Goal: Task Accomplishment & Management: Manage account settings

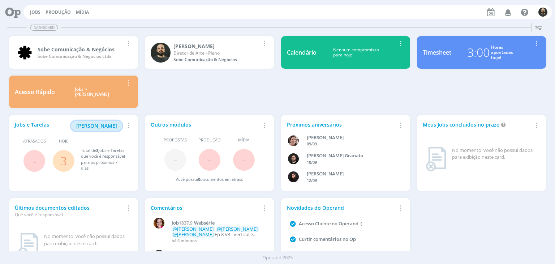
click at [104, 125] on span "[PERSON_NAME]" at bounding box center [96, 125] width 41 height 7
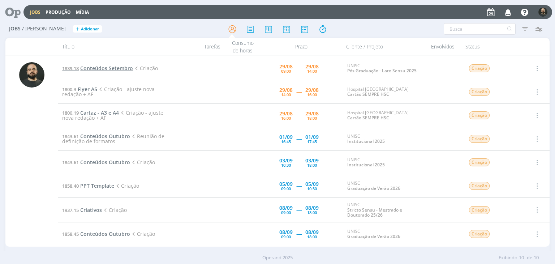
click at [103, 68] on span "Conteúdos Setembro" at bounding box center [106, 68] width 53 height 7
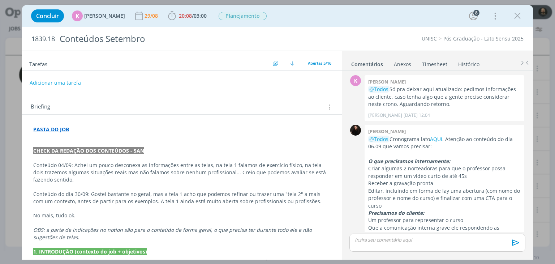
scroll to position [204, 0]
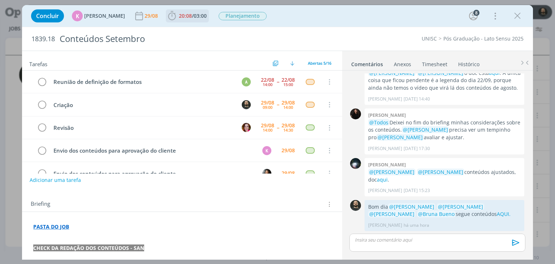
click at [169, 16] on icon "dialog" at bounding box center [172, 15] width 11 height 11
click at [42, 103] on icon "dialog" at bounding box center [42, 104] width 10 height 11
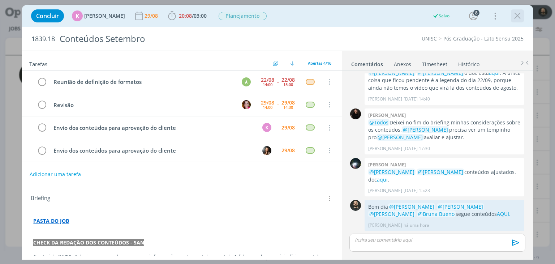
click at [520, 19] on icon "dialog" at bounding box center [517, 15] width 11 height 11
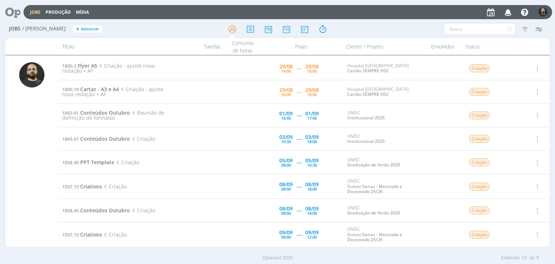
click at [509, 13] on icon "button" at bounding box center [508, 12] width 13 height 12
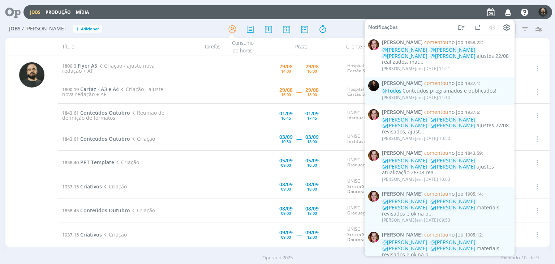
click at [456, 58] on div "@Karoline Arend @Luíza Santana @Beatriz Luchese @Patrick Freitas ajustes 22/08 …" at bounding box center [446, 56] width 129 height 18
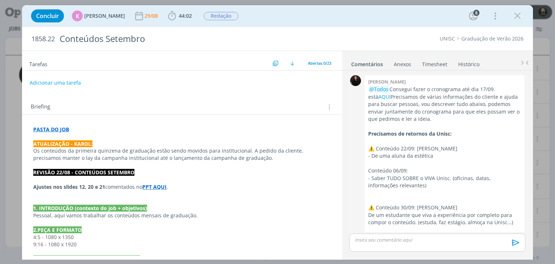
scroll to position [1122, 0]
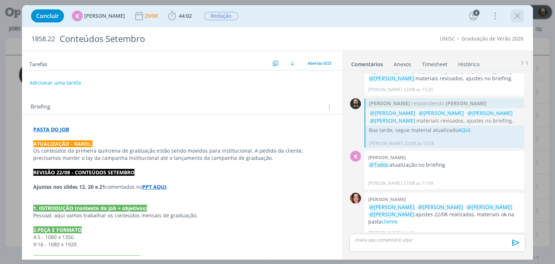
click at [522, 18] on icon "dialog" at bounding box center [517, 15] width 11 height 11
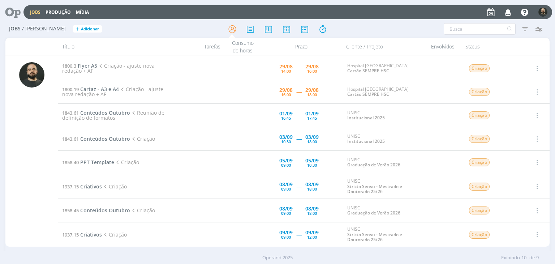
click at [510, 13] on icon "button" at bounding box center [508, 12] width 13 height 12
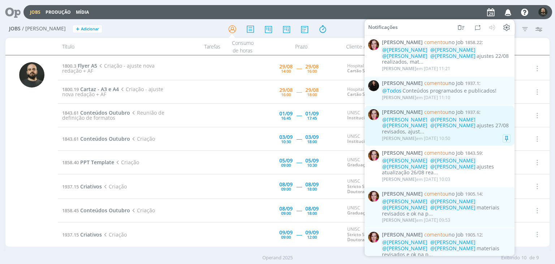
click at [472, 135] on div "Bruna Bueno em 29/08 às 10:50" at bounding box center [446, 138] width 129 height 7
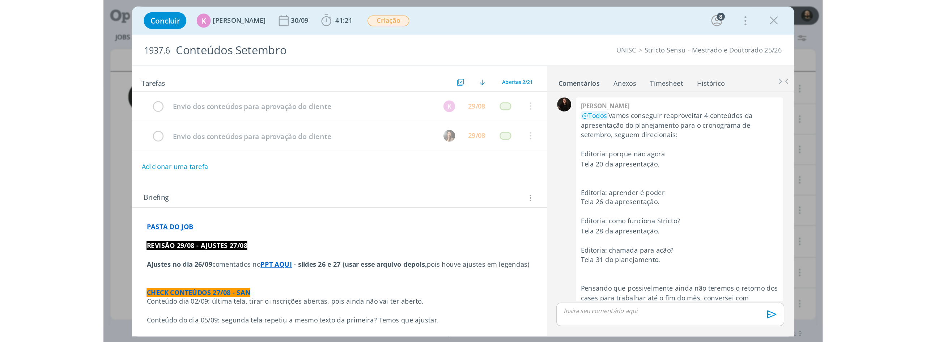
scroll to position [1025, 0]
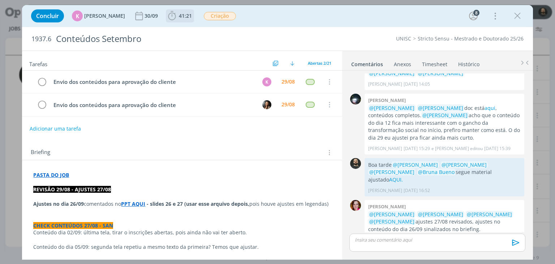
click at [170, 16] on icon "dialog" at bounding box center [172, 15] width 11 height 11
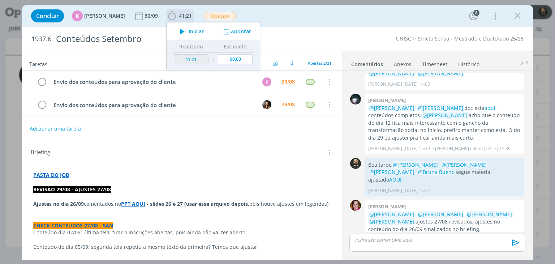
click at [179, 32] on icon "dialog" at bounding box center [182, 31] width 13 height 9
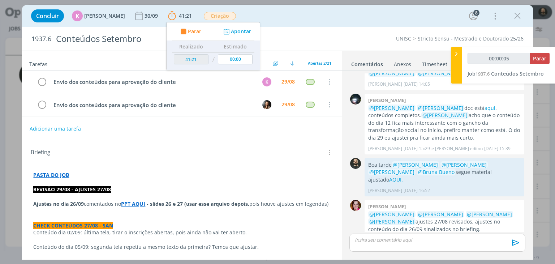
click at [136, 202] on strong "PPT AQUI" at bounding box center [133, 203] width 24 height 7
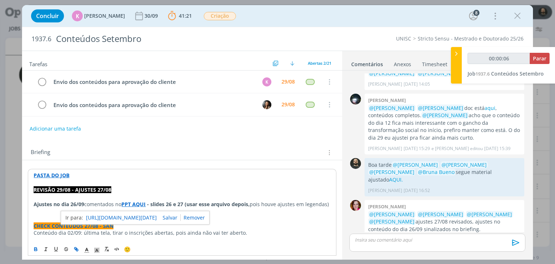
click at [137, 216] on link "https://sobeae.sharepoint.com/sites/SOBEAE/Documentos%20Compartilhados/Forms/Al…" at bounding box center [121, 217] width 71 height 9
click at [60, 174] on strong "PASTA DO JOB" at bounding box center [52, 175] width 36 height 7
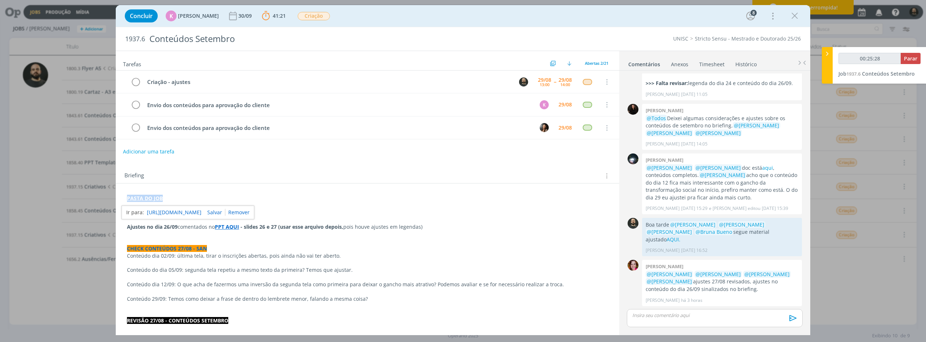
scroll to position [951, 0]
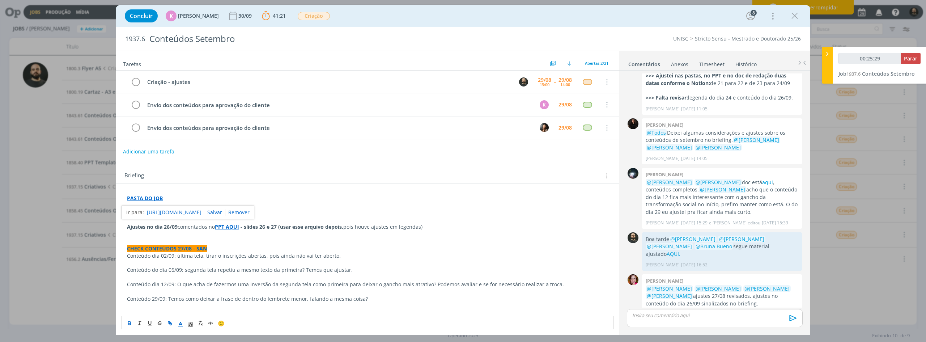
click at [270, 254] on p "Conteúdo dia 02/09: última tela, tirar o inscrições abertas, pois ainda não vai…" at bounding box center [367, 255] width 481 height 7
click at [555, 264] on p "dialog" at bounding box center [715, 315] width 164 height 7
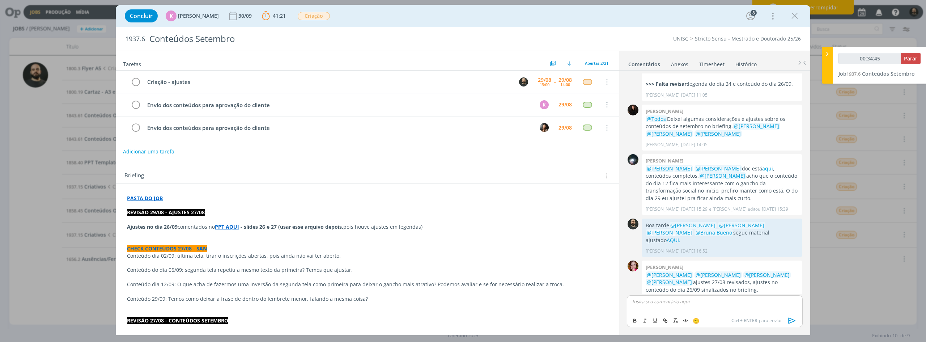
type input "00:34:46"
type input "00:35:12"
click at [555, 264] on line "dialog" at bounding box center [664, 320] width 1 height 1
type input "AQUI."
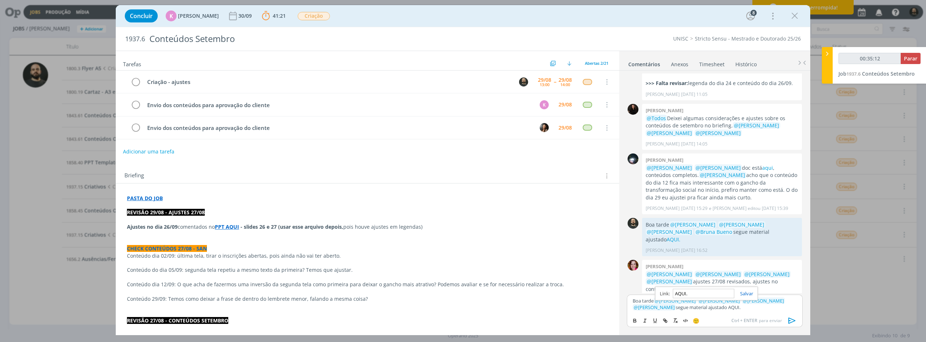
type input "00:35:13"
paste input "https://sobeae.sharepoint.com/:f:/s/SOBEAE/Ettf8z9UzNVAt4YFnGzTnGoB48M-nBy88FC-…"
type input "https://sobeae.sharepoint.com/:f:/s/SOBEAE/Ettf8z9UzNVAt4YFnGzTnGoB48M-nBy88FC-…"
type input "00:35:14"
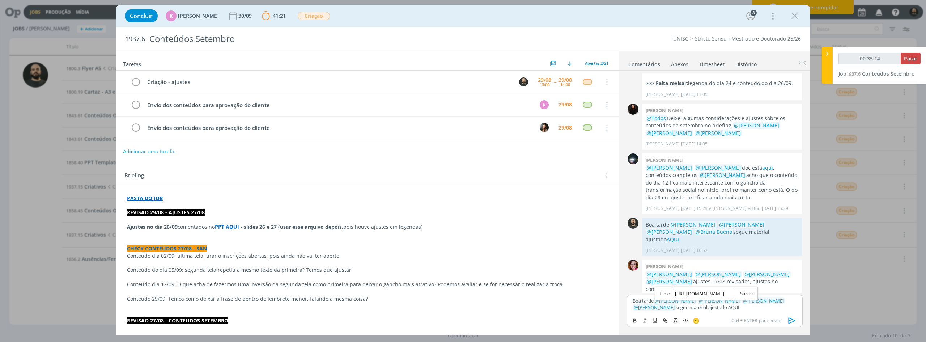
type input "https://sobeae.sharepoint.com/:f:/s/SOBEAE/Ettf8z9UzNVAt4YFnGzTnGoB48M-nBy88FC-…"
click at [555, 264] on link "dialog" at bounding box center [743, 293] width 19 height 7
click at [555, 264] on icon "dialog" at bounding box center [792, 320] width 11 height 11
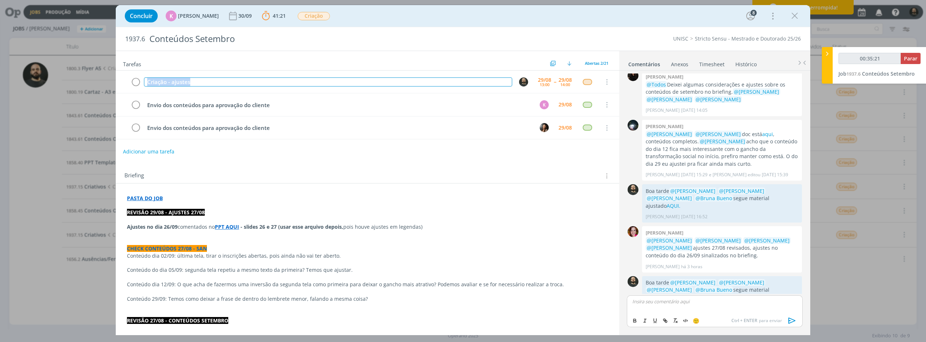
drag, startPoint x: 220, startPoint y: 82, endPoint x: 98, endPoint y: 77, distance: 122.3
click at [99, 78] on div "Concluir K Karoline Arend 30/09 41:21 Parar Apontar Data * 29/08/2025 Horas * 0…" at bounding box center [463, 171] width 926 height 342
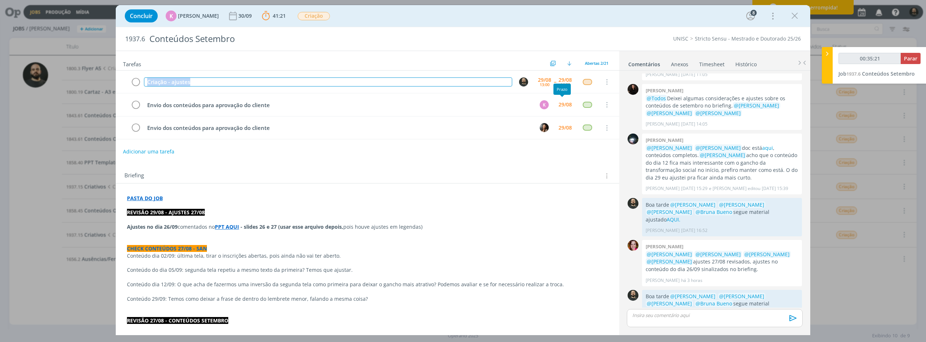
copy div "Criação - ajustes"
type input "00:35:22"
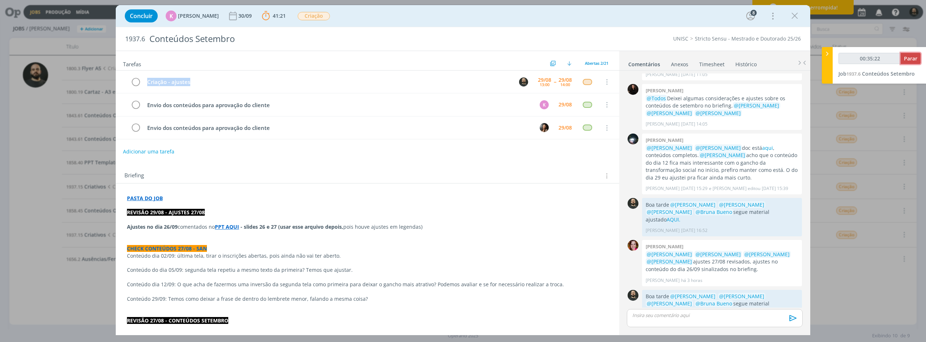
click at [555, 59] on span "Parar" at bounding box center [910, 58] width 13 height 7
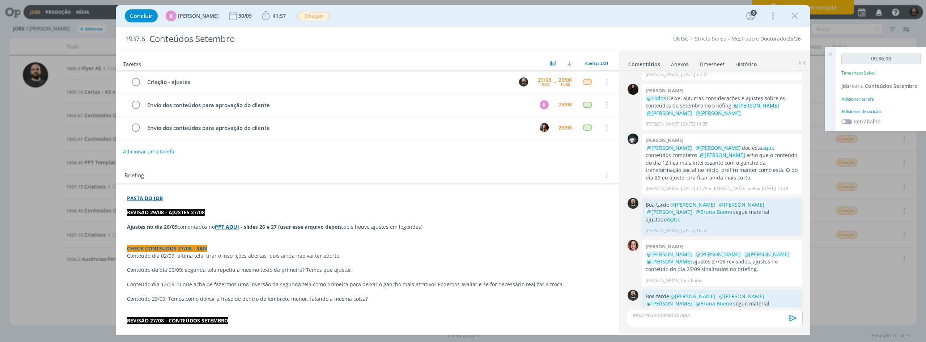
click at [555, 112] on div "Adicionar descrição" at bounding box center [880, 111] width 79 height 7
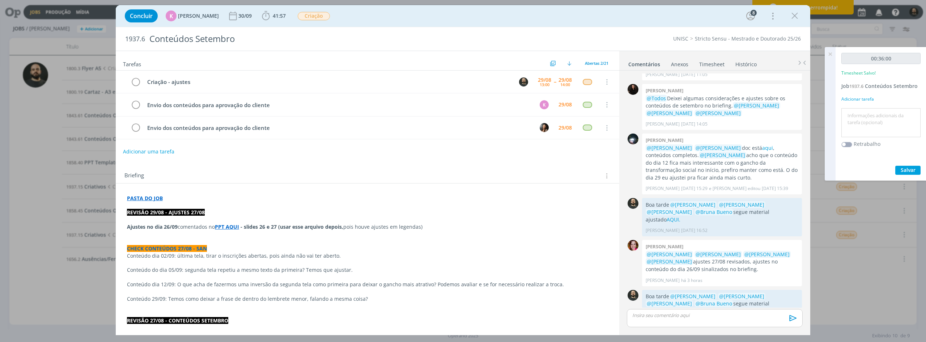
click at [555, 127] on textarea at bounding box center [881, 123] width 76 height 26
paste textarea "Criação - ajustes"
type textarea "Criação - ajustes"
click at [555, 171] on span "Salvar" at bounding box center [907, 169] width 15 height 7
click at [555, 54] on icon at bounding box center [829, 54] width 13 height 14
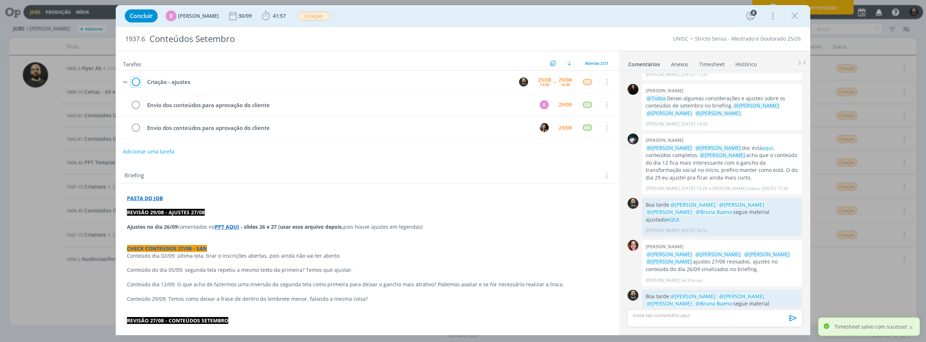
click at [137, 81] on icon "dialog" at bounding box center [136, 82] width 10 height 11
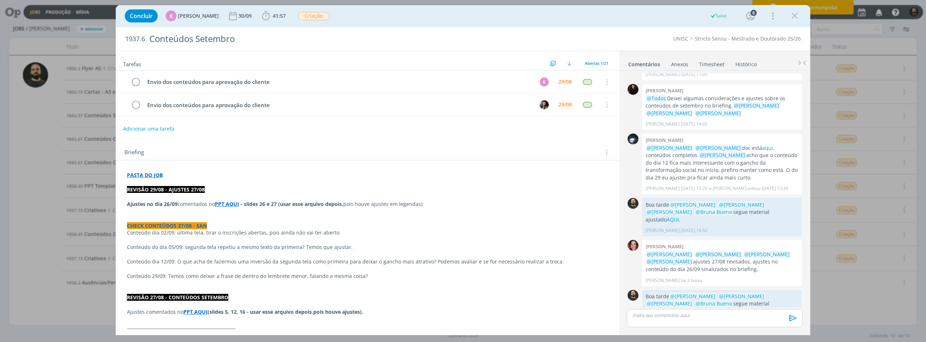
click at [555, 264] on link "AQUI." at bounding box center [673, 310] width 14 height 7
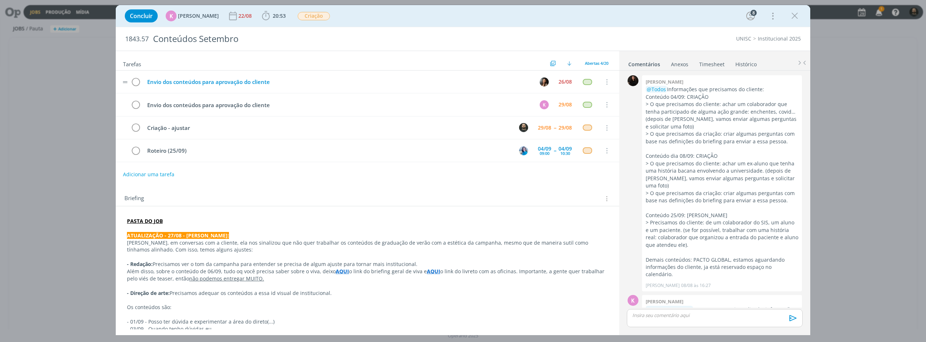
scroll to position [925, 0]
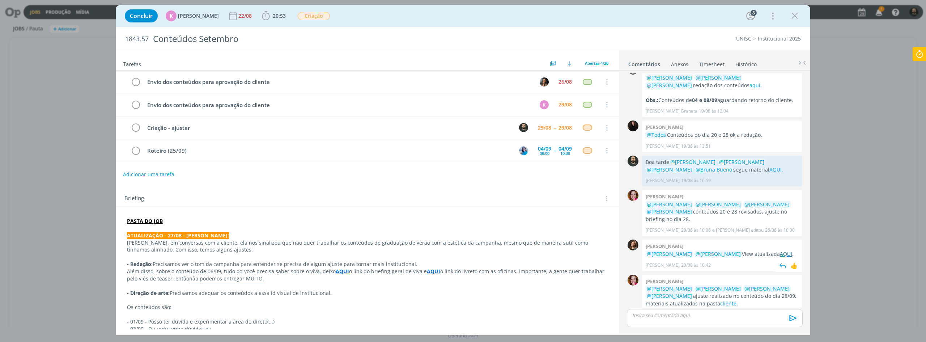
click at [780, 250] on link "AQUI" at bounding box center [786, 253] width 12 height 7
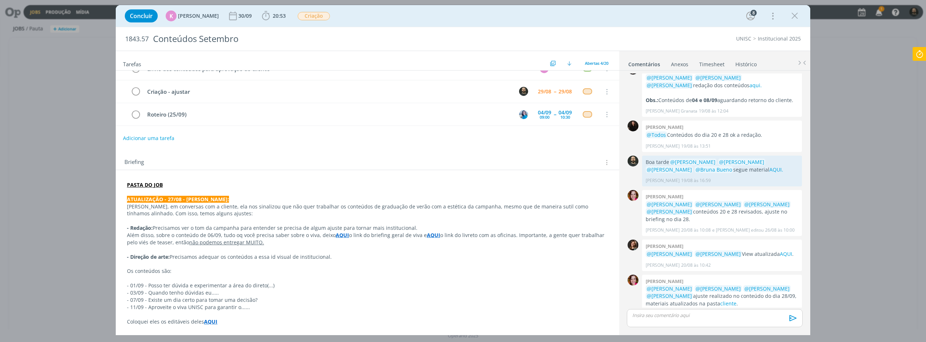
scroll to position [72, 0]
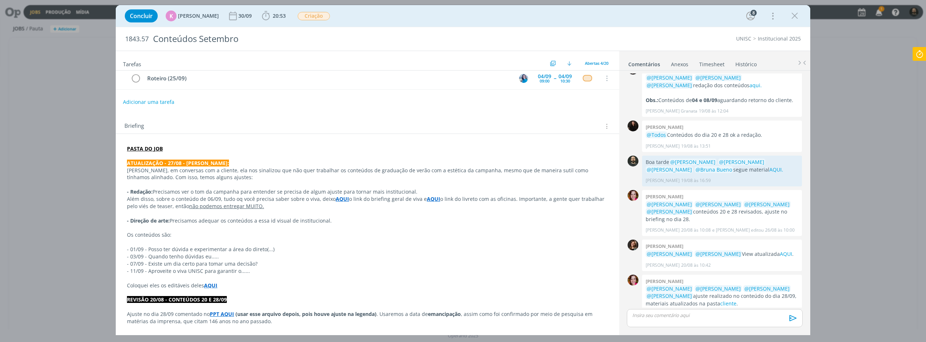
click at [307, 276] on p "dialog" at bounding box center [367, 277] width 481 height 7
click at [319, 250] on p "- 01/09 - Posso ter dúvida e experimentar a área do direto(...)" at bounding box center [367, 249] width 481 height 7
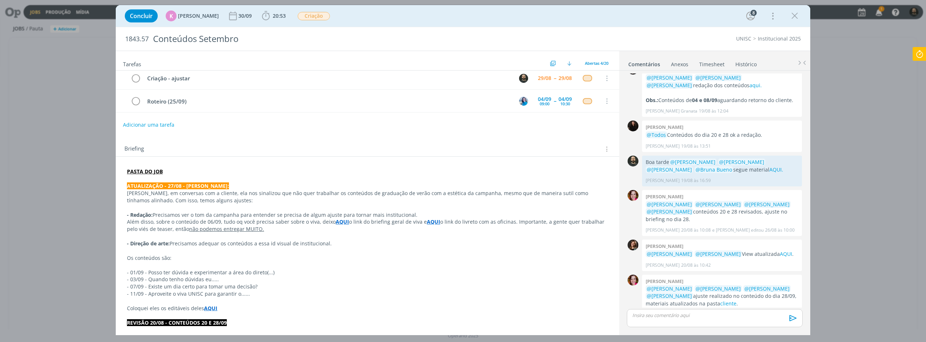
scroll to position [95, 0]
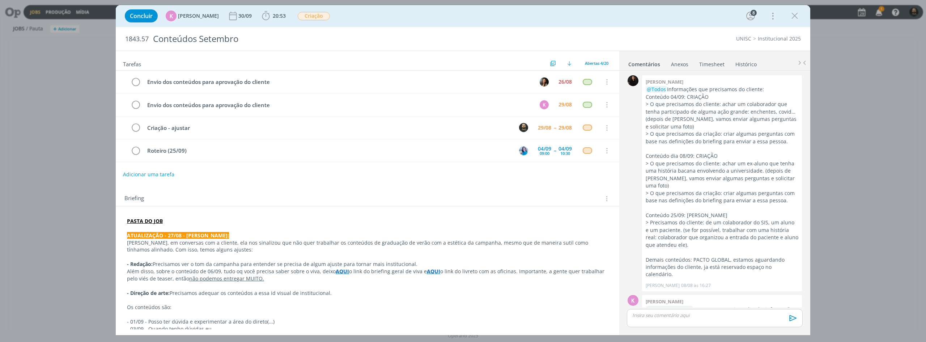
scroll to position [925, 0]
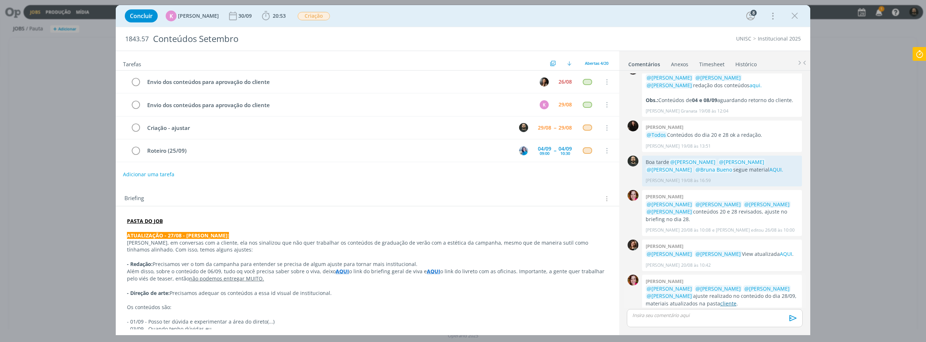
click at [728, 300] on link "cliente" at bounding box center [728, 303] width 16 height 7
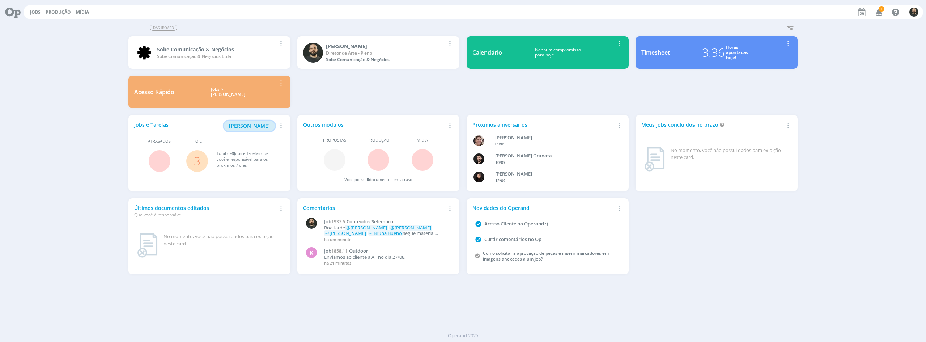
click at [256, 128] on span "Minha Pauta" at bounding box center [249, 125] width 41 height 7
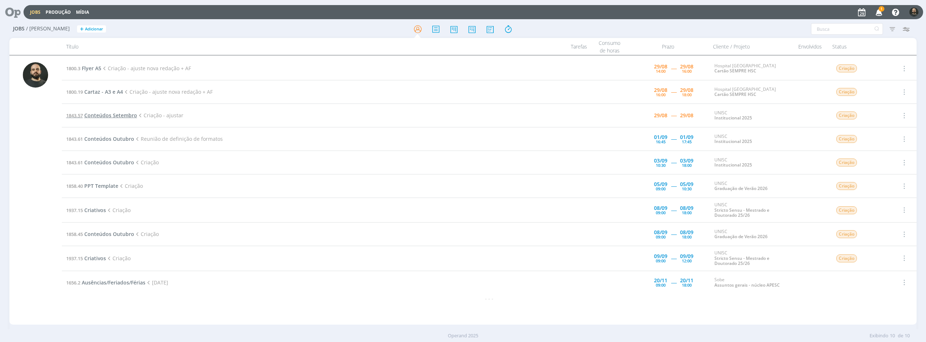
click at [107, 115] on span "Conteúdos Setembro" at bounding box center [110, 115] width 53 height 7
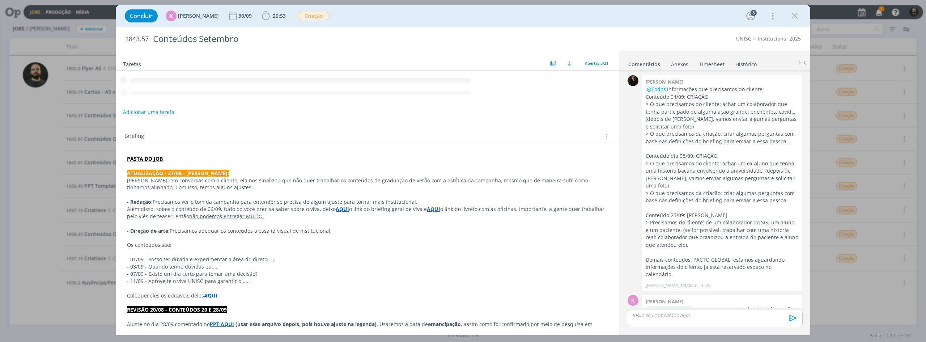
scroll to position [925, 0]
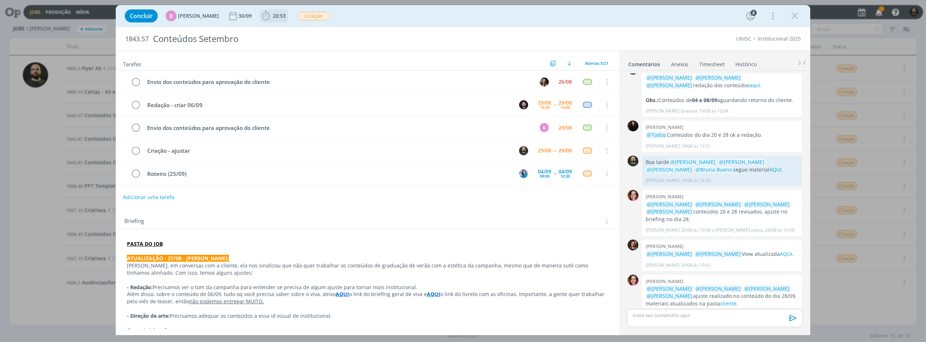
click at [267, 18] on icon "dialog" at bounding box center [265, 15] width 11 height 11
click at [272, 31] on icon "dialog" at bounding box center [276, 31] width 13 height 9
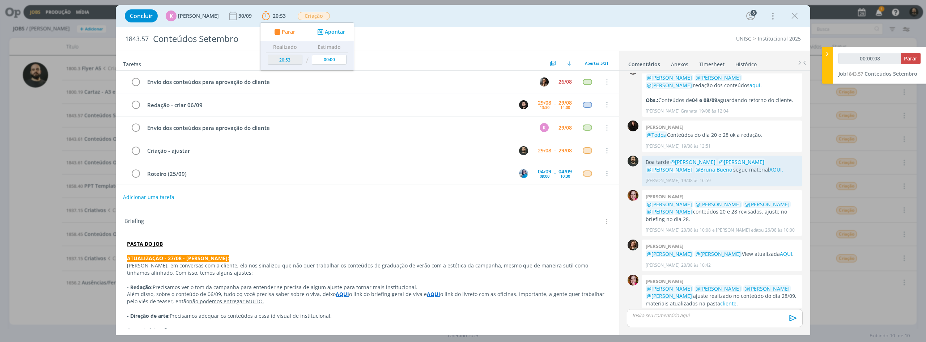
type input "00:00:09"
click at [913, 57] on span "Parar" at bounding box center [910, 58] width 13 height 7
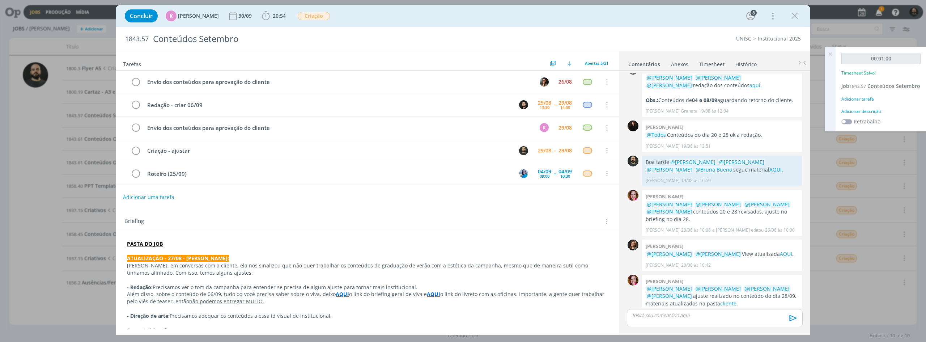
click at [830, 56] on icon at bounding box center [829, 54] width 13 height 14
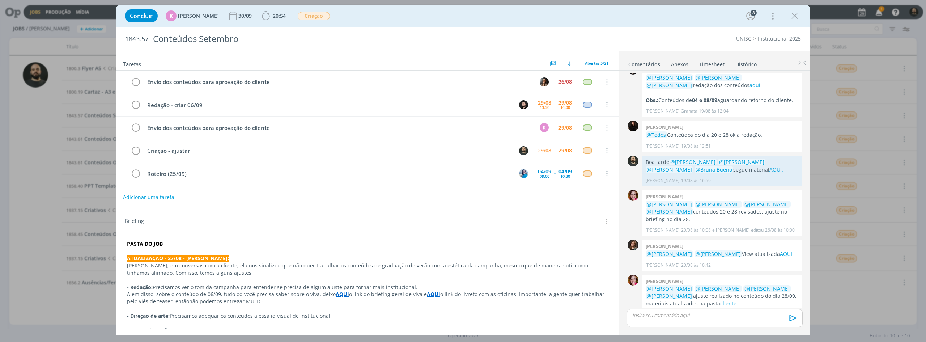
click at [708, 64] on link "Timesheet" at bounding box center [712, 63] width 26 height 10
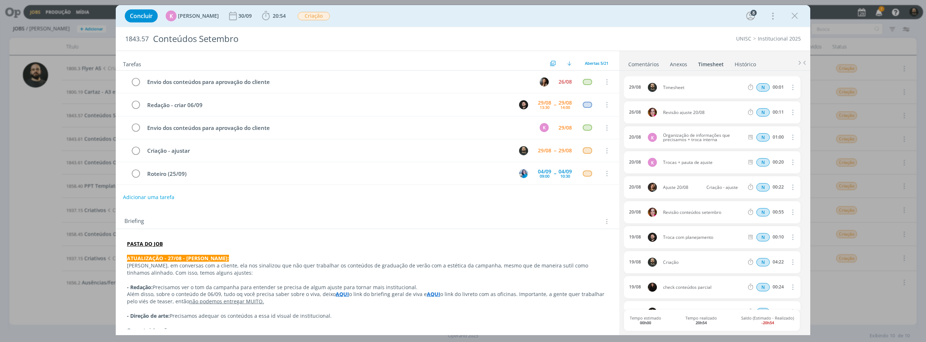
click at [789, 87] on icon "dialog" at bounding box center [792, 87] width 8 height 9
click at [767, 101] on link "Excluir" at bounding box center [771, 100] width 57 height 12
click at [781, 86] on button "Sim" at bounding box center [786, 88] width 14 height 8
drag, startPoint x: 796, startPoint y: 15, endPoint x: 764, endPoint y: 18, distance: 32.0
click at [796, 15] on icon "dialog" at bounding box center [794, 15] width 11 height 11
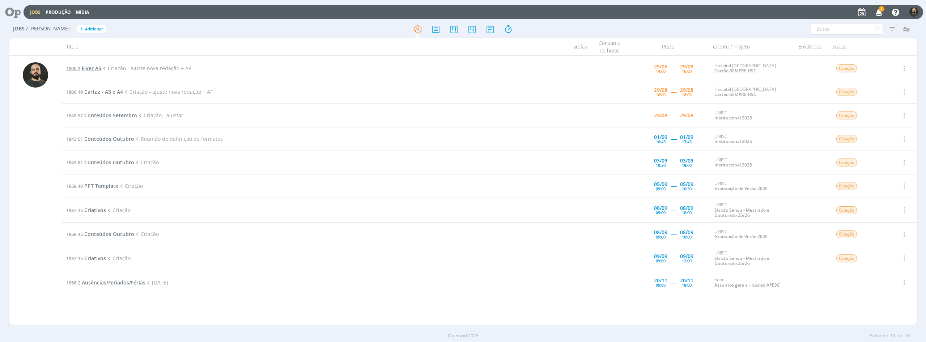
click at [93, 69] on span "Flyer A5" at bounding box center [92, 68] width 20 height 7
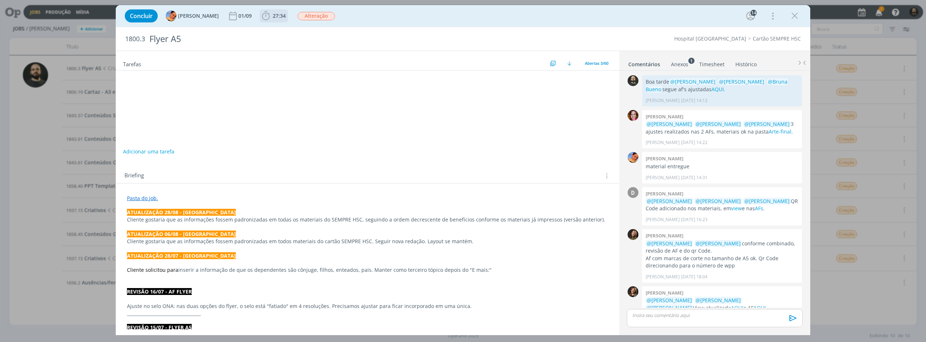
scroll to position [647, 0]
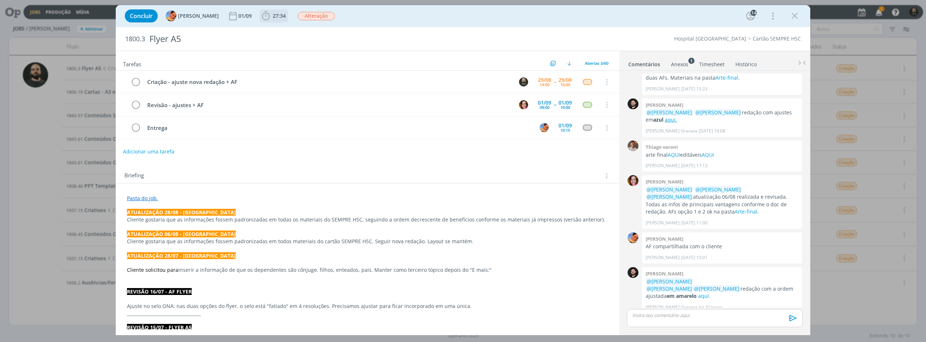
click at [262, 16] on icon "dialog" at bounding box center [266, 15] width 8 height 9
click at [270, 29] on icon "dialog" at bounding box center [276, 31] width 13 height 9
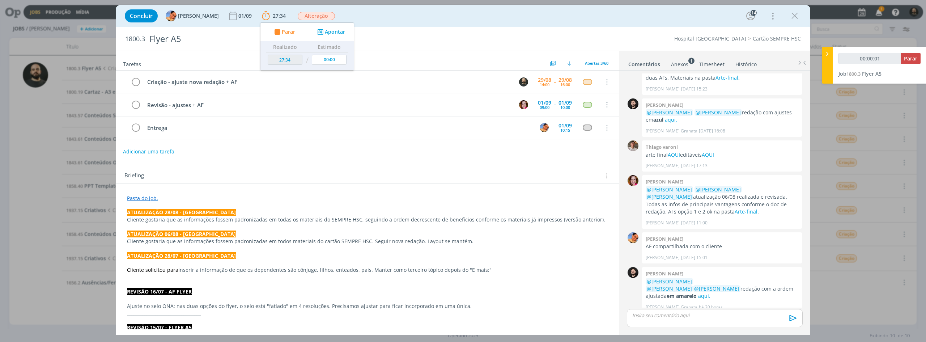
click at [654, 319] on div "dialog" at bounding box center [715, 318] width 176 height 18
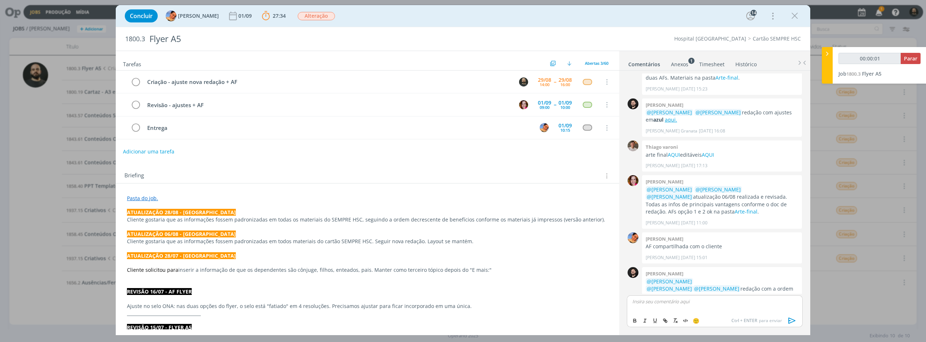
scroll to position [660, 0]
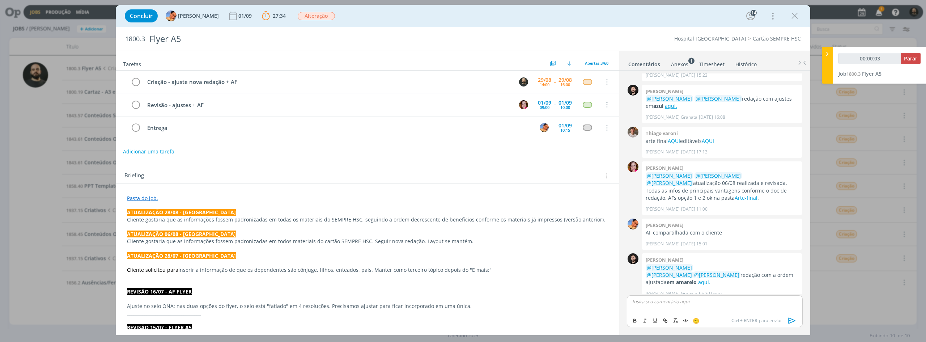
click at [145, 196] on link "Pasta do job." at bounding box center [142, 198] width 31 height 7
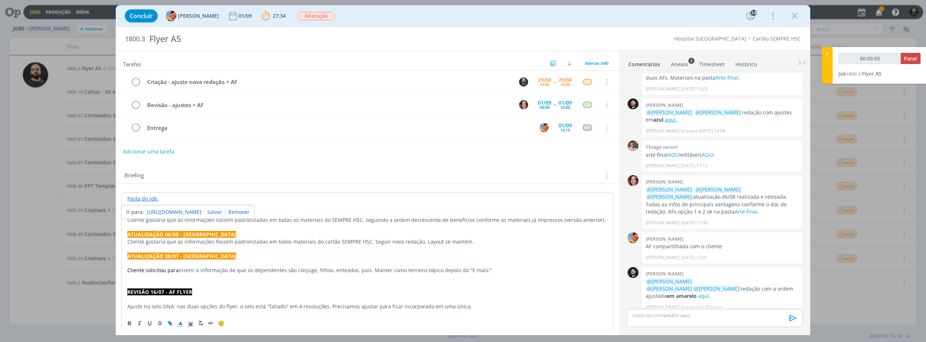
click at [159, 213] on link "https://sobeae.sharepoint.com/:f:/s/SOBEAE/ElqjIO-mer5Nl9BtabwMCRkBjw_HDD8VZln_…" at bounding box center [174, 211] width 55 height 9
type input "00:00:14"
click at [663, 315] on p "dialog" at bounding box center [715, 315] width 164 height 7
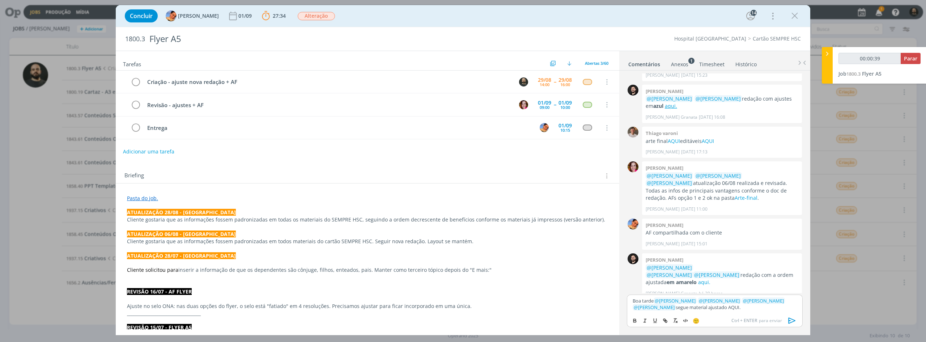
type input "00:00:40"
click at [664, 319] on icon "dialog" at bounding box center [665, 321] width 6 height 6
paste input "https://sobeae.sharepoint.com/:f:/s/SOBEAE/EgXQf1-_jk9LrlZA1ydudoABJITg11pjdDsk…"
type input "https://sobeae.sharepoint.com/:f:/s/SOBEAE/EgXQf1-_jk9LrlZA1ydudoABJITg11pjdDsk…"
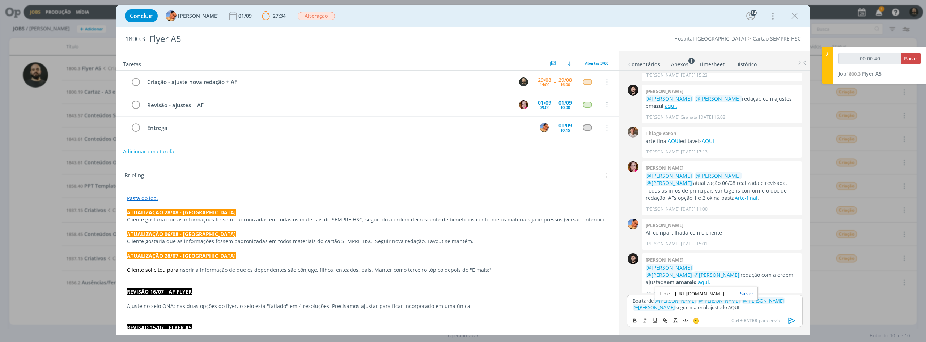
type input "00:00:41"
type input "https://sobeae.sharepoint.com/:f:/s/SOBEAE/EgXQf1-_jk9LrlZA1ydudoABJITg11pjdDsk…"
click at [748, 292] on link "dialog" at bounding box center [743, 293] width 19 height 7
click at [727, 308] on link "AQUI." at bounding box center [733, 307] width 12 height 7
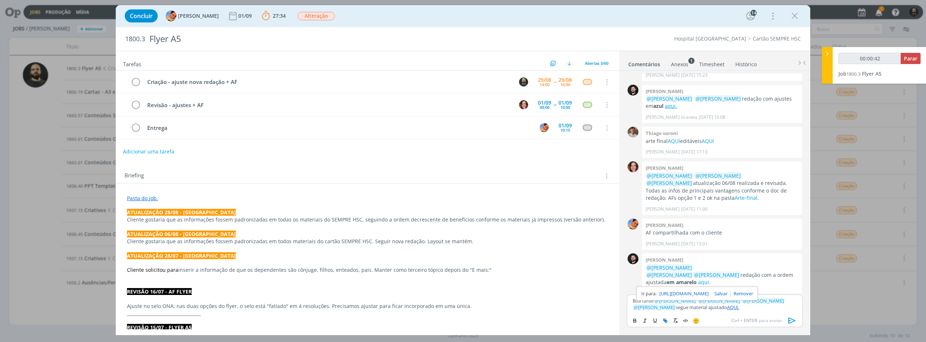
click at [708, 292] on link "https://sobeae.sharepoint.com/:f:/s/SOBEAE/EgXQf1-_jk9LrlZA1ydudoABJITg11pjdDsk…" at bounding box center [683, 293] width 49 height 9
click at [791, 318] on icon "dialog" at bounding box center [791, 320] width 7 height 6
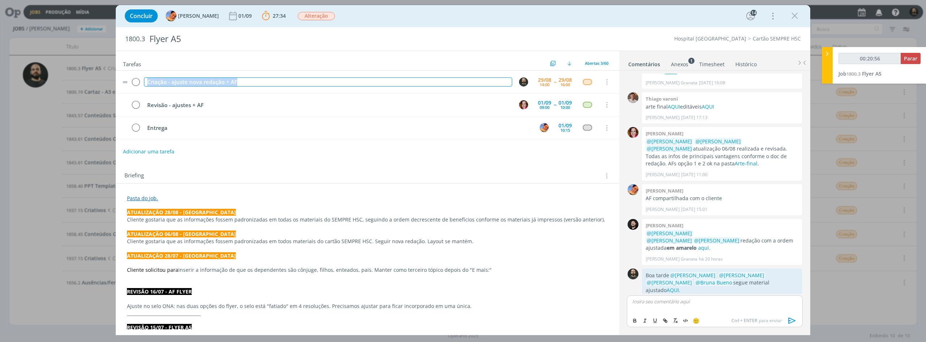
drag, startPoint x: 242, startPoint y: 84, endPoint x: 119, endPoint y: 88, distance: 123.7
click at [119, 88] on tr "Criação - ajuste nova redação + AF 29/08 14:00 -- 29/08 16:00 Cancelar" at bounding box center [367, 82] width 503 height 23
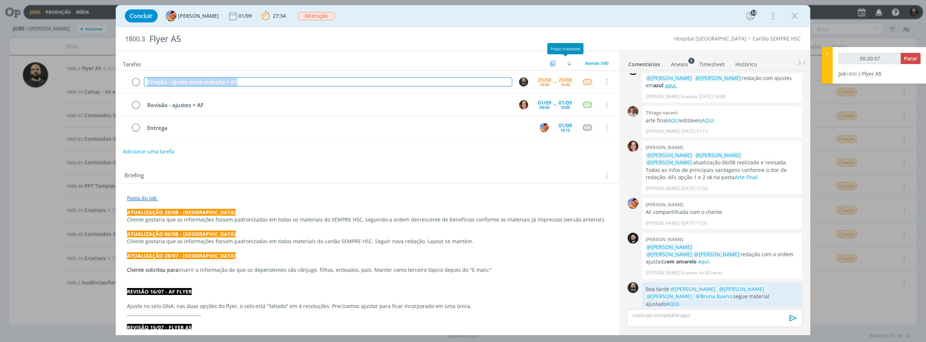
copy div "Criação - ajuste nova redação + AF"
type input "00:20:58"
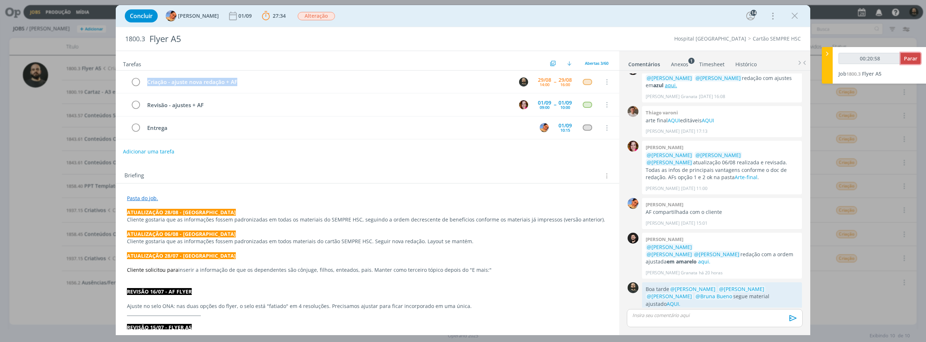
click at [907, 58] on span "Parar" at bounding box center [910, 58] width 13 height 7
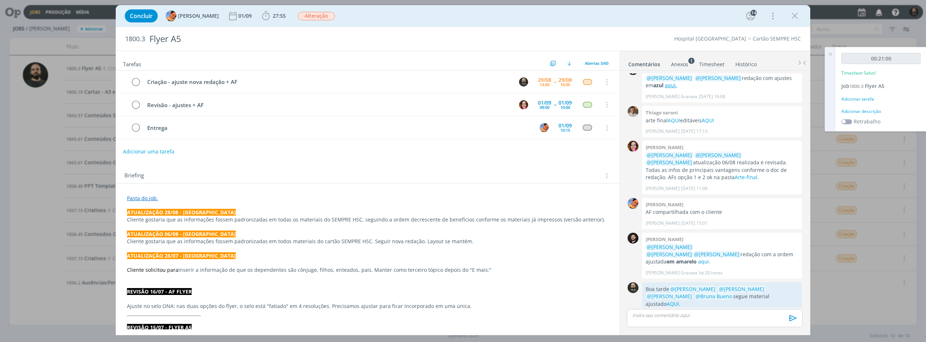
click at [870, 110] on div "Adicionar descrição" at bounding box center [880, 111] width 79 height 7
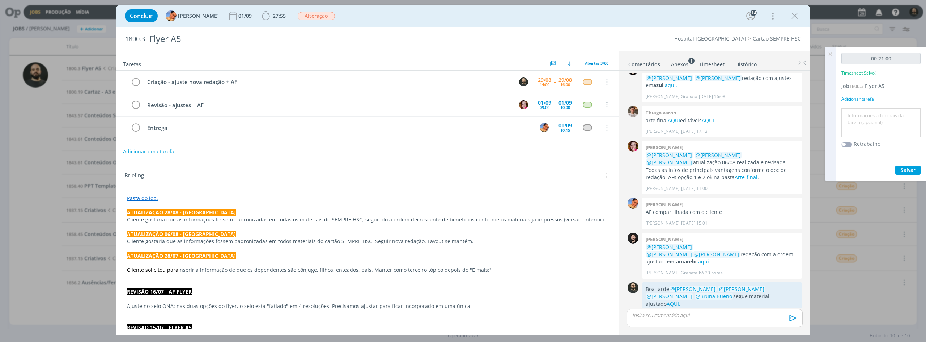
click at [870, 116] on textarea at bounding box center [881, 123] width 76 height 26
paste textarea "Criação - ajuste nova redação + AF"
type textarea "Criação - ajuste nova redação + AF"
click at [904, 166] on span "Salvar" at bounding box center [907, 169] width 15 height 7
click at [135, 83] on icon "dialog" at bounding box center [136, 82] width 10 height 11
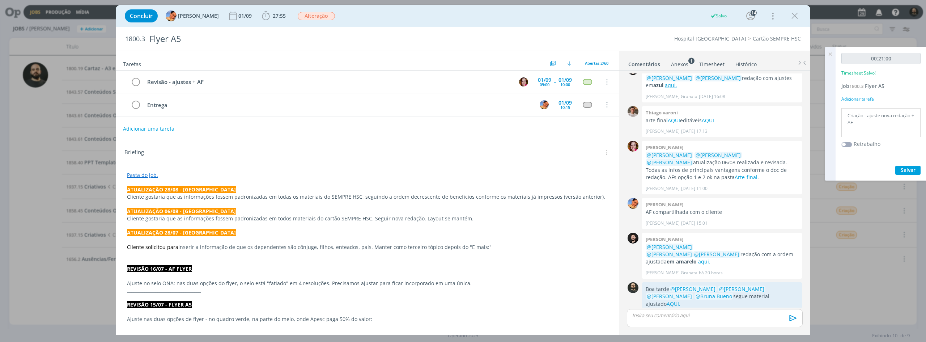
click at [830, 53] on icon at bounding box center [829, 54] width 13 height 14
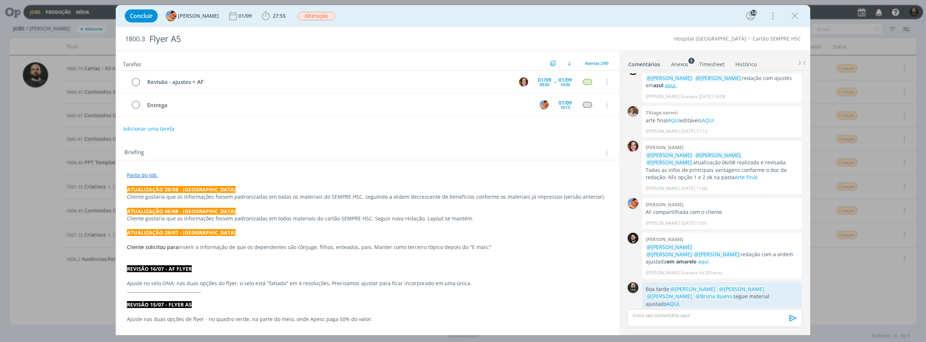
click at [798, 16] on icon "dialog" at bounding box center [794, 15] width 11 height 11
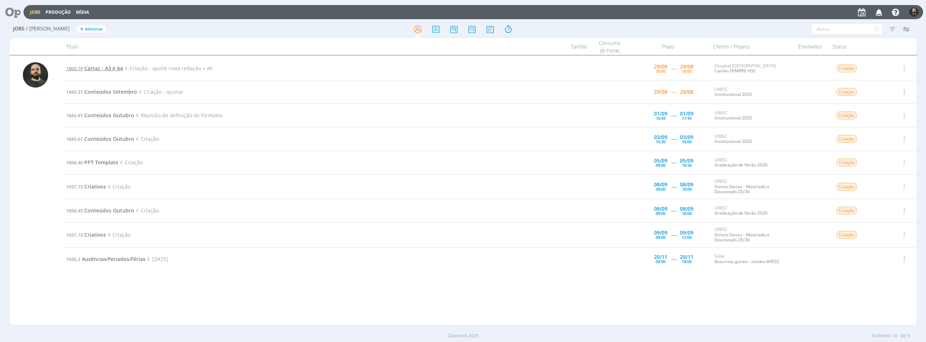
click at [103, 68] on span "Cartaz - A3 e A4" at bounding box center [103, 68] width 39 height 7
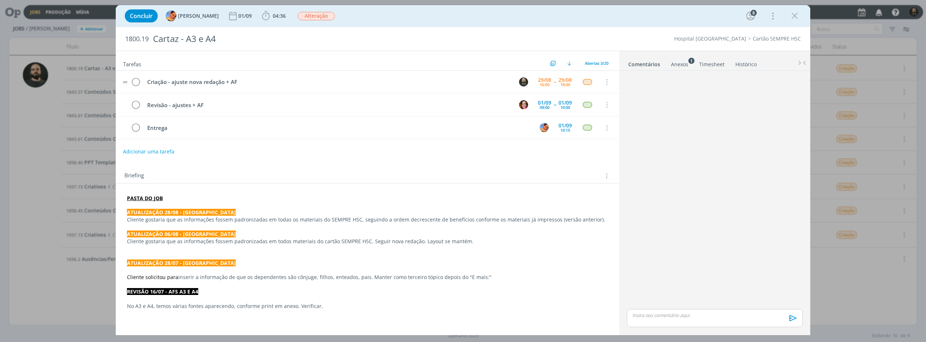
scroll to position [456, 0]
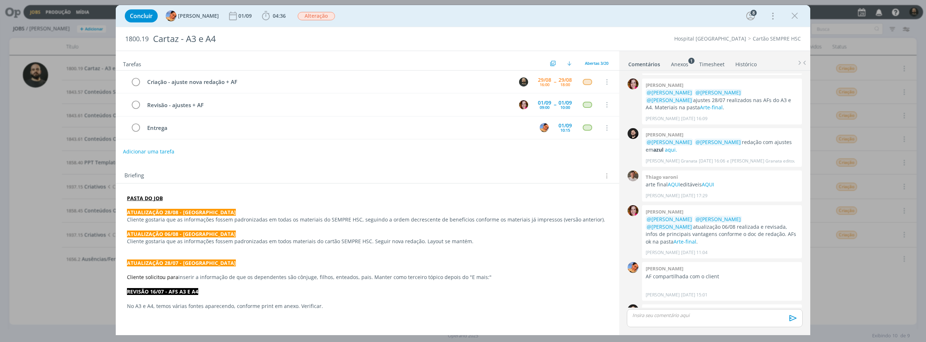
click at [150, 198] on strong "PASTA DO JOB" at bounding box center [145, 198] width 36 height 7
click at [163, 211] on link "https://sobeae.sharepoint.com/:f:/s/SOBEAE/EsYjuo42UNpCrcNVf5IPTSwBNWmgtAPHSer2…" at bounding box center [174, 211] width 55 height 9
click at [665, 316] on p "dialog" at bounding box center [715, 315] width 164 height 7
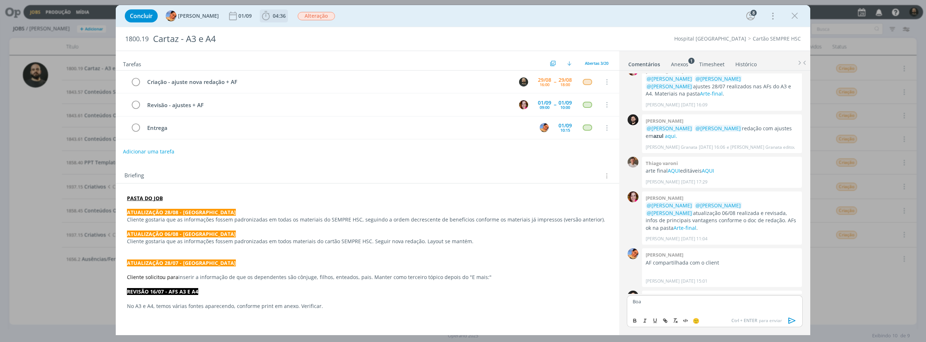
click at [262, 16] on icon "dialog" at bounding box center [266, 15] width 8 height 9
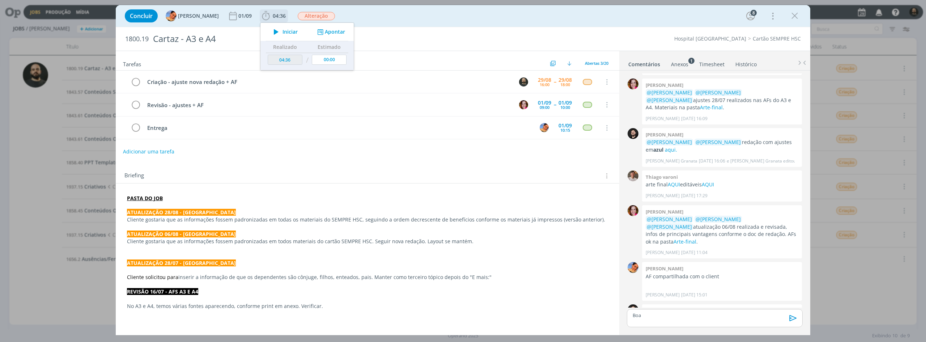
click at [271, 33] on icon "dialog" at bounding box center [276, 31] width 13 height 9
click at [647, 315] on p "Boa" at bounding box center [715, 315] width 164 height 7
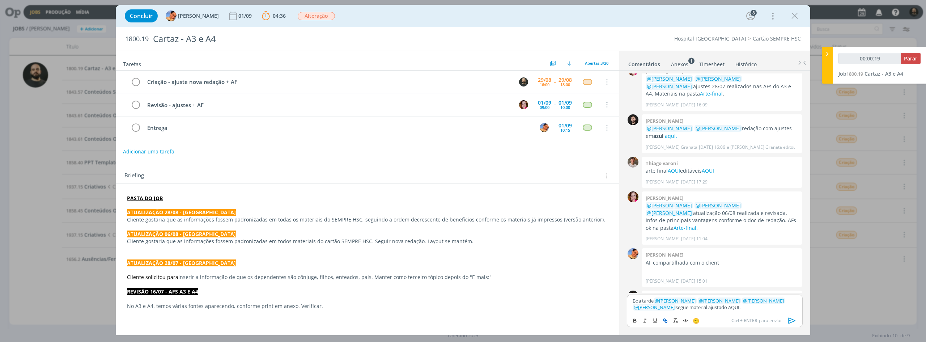
type input "00:00:20"
click at [666, 319] on icon "dialog" at bounding box center [665, 321] width 6 height 6
paste input "https://sobeae.sharepoint.com/:f:/s/SOBEAE/Et6Orj3myohCmxQrPJWv54oBHaxA_yxaJ6w8…"
type input "https://sobeae.sharepoint.com/:f:/s/SOBEAE/Et6Orj3myohCmxQrPJWv54oBHaxA_yxaJ6w8…"
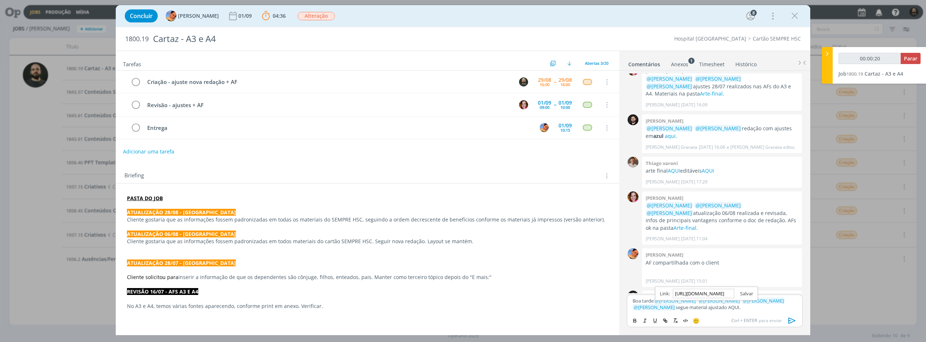
type input "00:00:21"
type input "https://sobeae.sharepoint.com/:f:/s/SOBEAE/Et6Orj3myohCmxQrPJWv54oBHaxA_yxaJ6w8…"
click at [741, 294] on link "dialog" at bounding box center [743, 293] width 19 height 7
drag, startPoint x: 745, startPoint y: 312, endPoint x: 725, endPoint y: 310, distance: 20.0
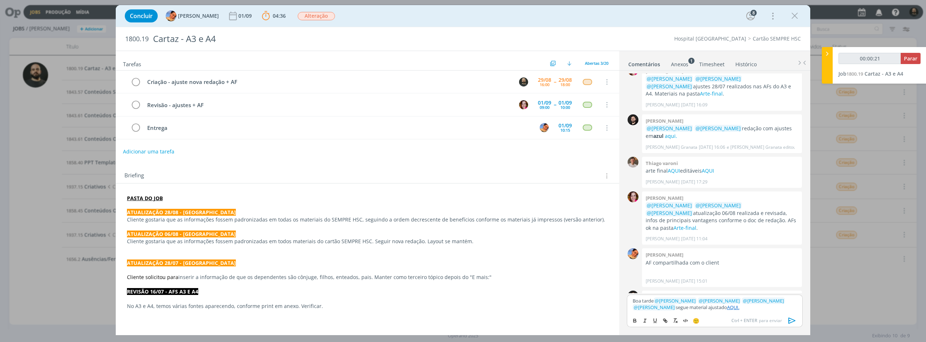
click at [745, 312] on div "Boa tarde ﻿ @ Beatriz Luchese ﻿ ﻿ @ Luíza Santana ﻿ ﻿ @ Karoline Arend ﻿ ﻿ @ Br…" at bounding box center [715, 303] width 176 height 19
click at [727, 308] on link "AQUI." at bounding box center [733, 307] width 12 height 7
click at [708, 291] on link "https://sobeae.sharepoint.com/:f:/s/SOBEAE/Et6Orj3myohCmxQrPJWv54oBHaxA_yxaJ6w8…" at bounding box center [683, 293] width 49 height 9
click at [792, 14] on icon "dialog" at bounding box center [794, 15] width 11 height 11
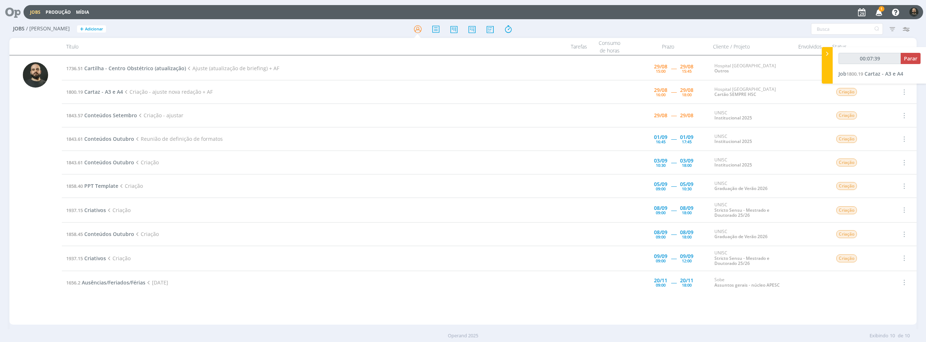
click at [878, 12] on icon "button" at bounding box center [879, 12] width 13 height 12
click at [110, 90] on span "Cartaz - A3 e A4" at bounding box center [103, 91] width 39 height 7
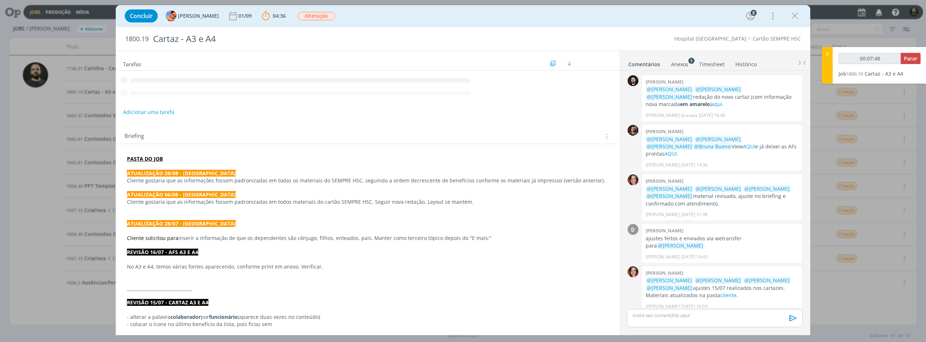
scroll to position [456, 0]
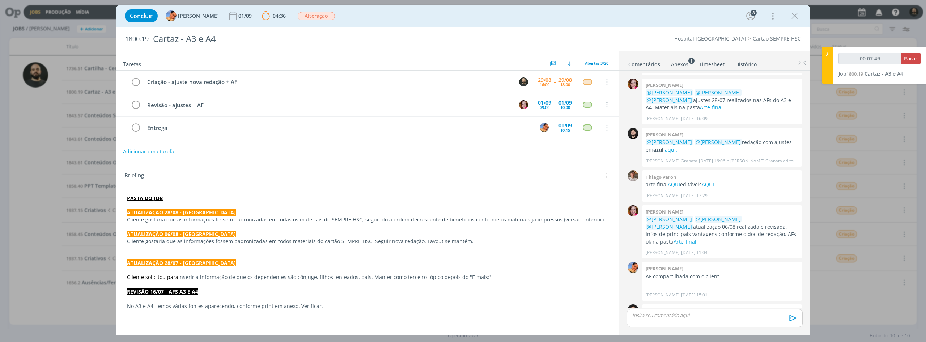
click at [676, 317] on p "dialog" at bounding box center [715, 315] width 164 height 7
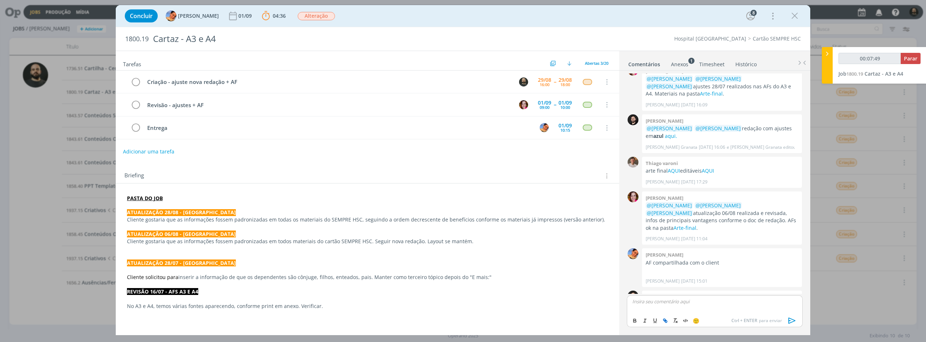
type input "00:07:50"
type input "00:08:32"
click at [663, 322] on icon "dialog" at bounding box center [665, 321] width 6 height 6
paste input "https://sobeae.sharepoint.com/:f:/s/SOBEAE/Et6Orj3myohCmxQrPJWv54oBHaxA_yxaJ6w8…"
type input "https://sobeae.sharepoint.com/:f:/s/SOBEAE/Et6Orj3myohCmxQrPJWv54oBHaxA_yxaJ6w8…"
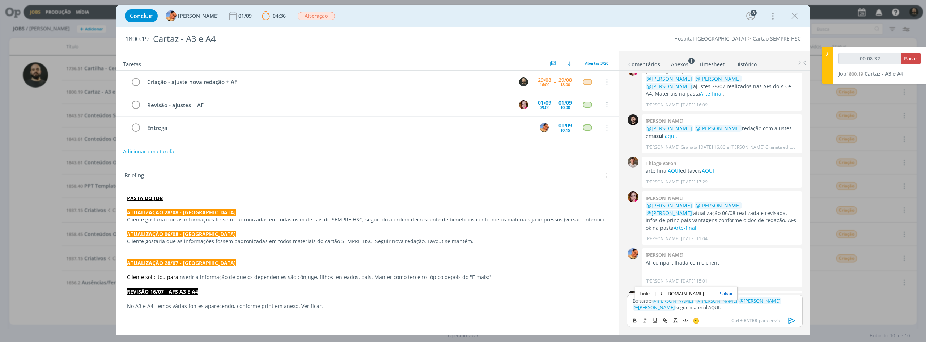
scroll to position [0, 188]
type input "00:08:33"
type input "https://sobeae.sharepoint.com/:f:/s/SOBEAE/Et6Orj3myohCmxQrPJWv54oBHaxA_yxaJ6w8…"
click at [731, 295] on link "dialog" at bounding box center [723, 293] width 19 height 7
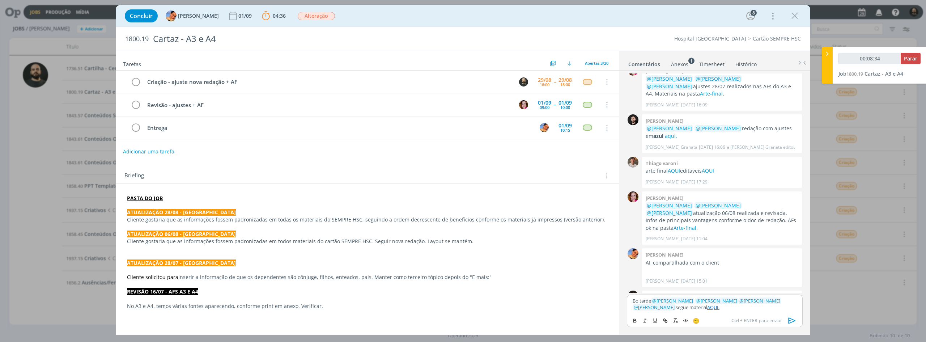
click at [716, 308] on p "Bo tarde ﻿ @ Beatriz Luchese ﻿ ﻿ @ Luíza Santana ﻿ ﻿ @ Karoline Arend ﻿ ﻿ @ Bru…" at bounding box center [715, 303] width 164 height 13
click at [707, 307] on link "AQUI." at bounding box center [713, 307] width 12 height 7
click at [690, 292] on link "https://sobeae.sharepoint.com/:f:/s/SOBEAE/Et6Orj3myohCmxQrPJWv54oBHaxA_yxaJ6w8…" at bounding box center [674, 293] width 49 height 9
click at [745, 311] on div "Bo tarde ﻿ @ Beatriz Luchese ﻿ ﻿ @ Luíza Santana ﻿ ﻿ @ Karoline Arend ﻿ ﻿ @ Bru…" at bounding box center [715, 303] width 176 height 19
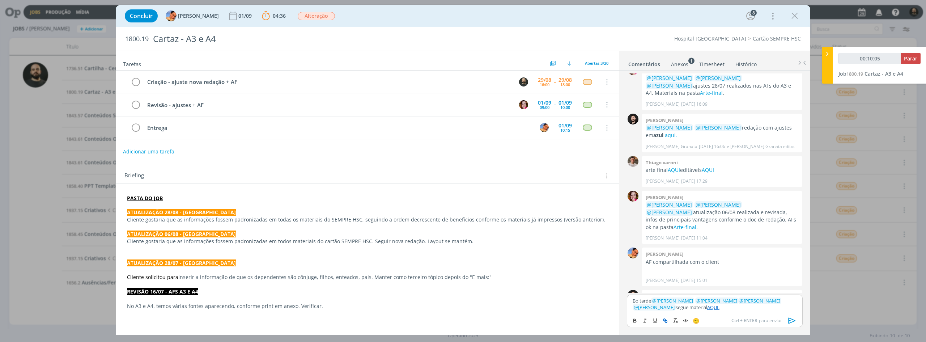
click at [787, 318] on icon "dialog" at bounding box center [792, 320] width 11 height 11
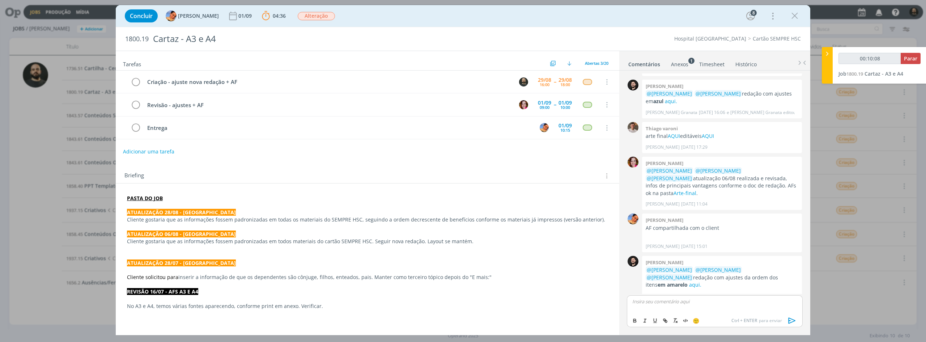
click at [680, 323] on link "AQUI." at bounding box center [673, 326] width 14 height 7
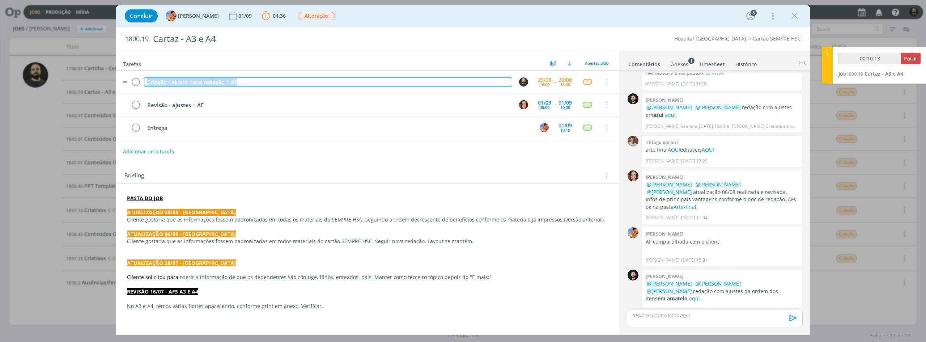
drag, startPoint x: 239, startPoint y: 84, endPoint x: 134, endPoint y: 76, distance: 105.5
click at [134, 76] on tr "Criação - ajuste nova redação + AF 29/08 16:00 -- 29/08 18:00 Cancelar" at bounding box center [367, 82] width 503 height 23
copy div "Criação - ajuste nova redação + AF"
type input "00:10:15"
click at [908, 60] on span "Parar" at bounding box center [910, 58] width 13 height 7
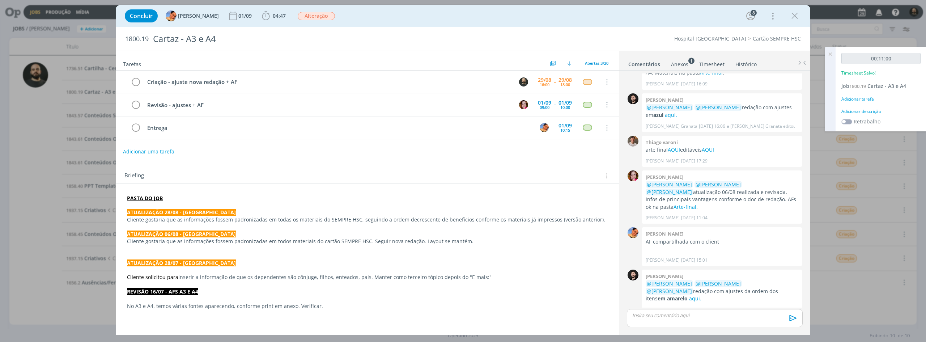
click at [870, 110] on div "Adicionar descrição" at bounding box center [880, 111] width 79 height 7
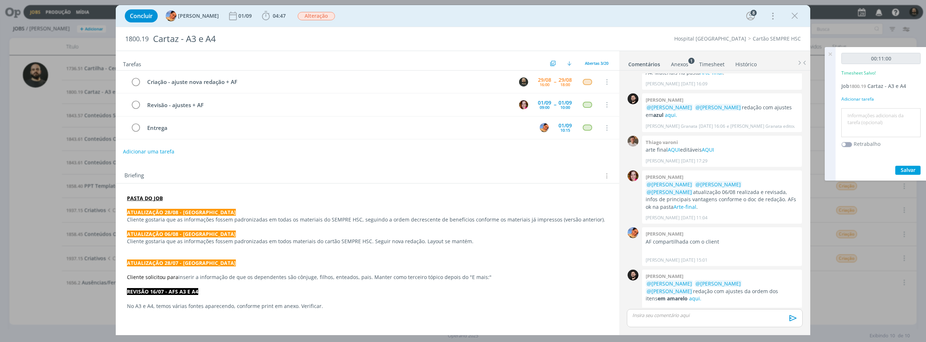
click at [868, 117] on textarea at bounding box center [881, 123] width 76 height 26
paste textarea "Criação - ajuste nova redação + AF"
type textarea "Criação - ajuste nova redação + AF"
click at [903, 172] on span "Salvar" at bounding box center [907, 169] width 15 height 7
click at [829, 52] on icon at bounding box center [829, 54] width 13 height 14
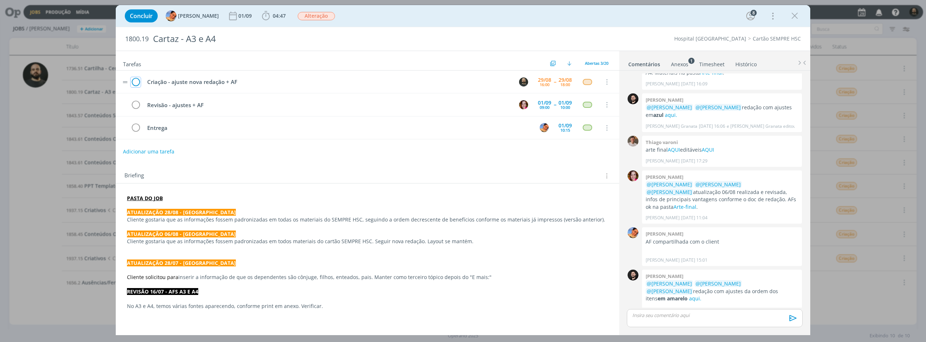
click at [135, 81] on icon "dialog" at bounding box center [136, 82] width 10 height 11
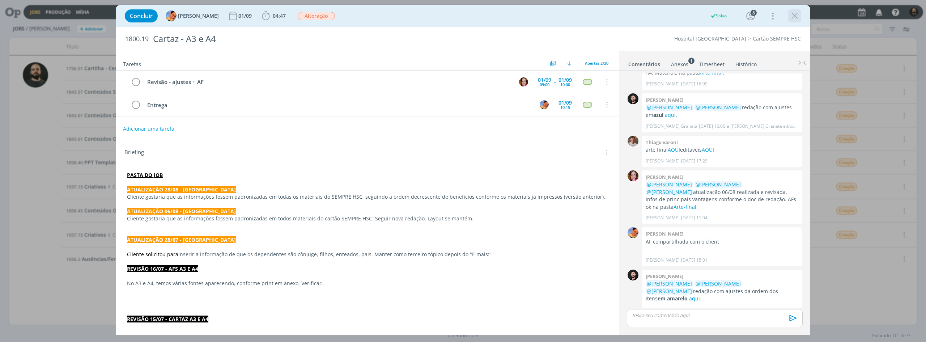
click at [793, 12] on icon "dialog" at bounding box center [794, 15] width 11 height 11
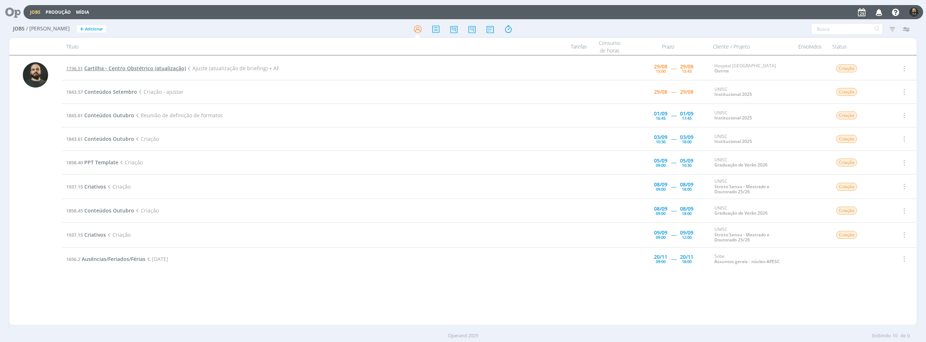
click at [110, 68] on span "Cartilha - Centro Obstétrico (atualização)" at bounding box center [135, 68] width 102 height 7
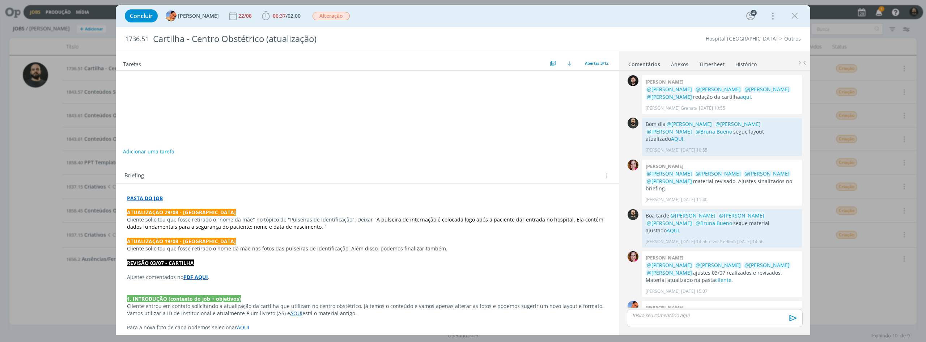
scroll to position [153, 0]
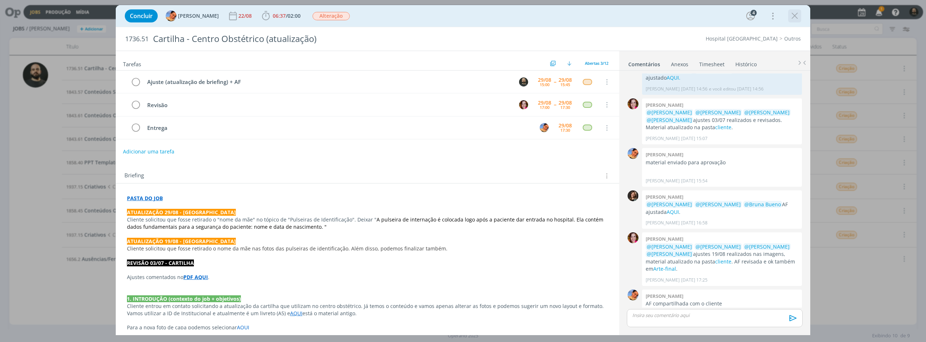
click at [793, 17] on icon "dialog" at bounding box center [794, 15] width 11 height 11
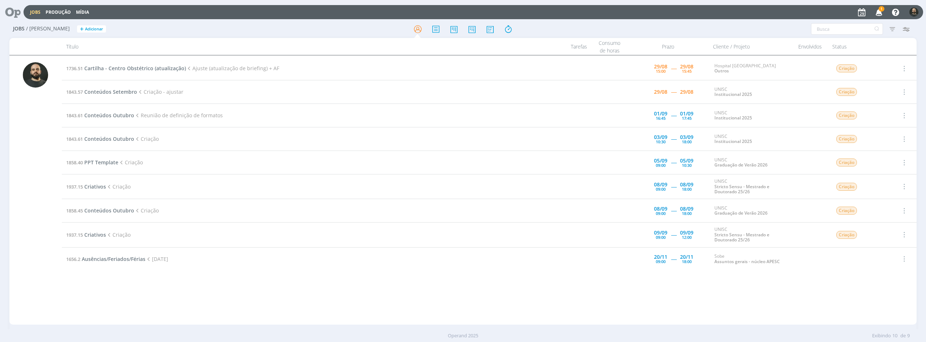
click at [876, 10] on icon "button" at bounding box center [879, 12] width 13 height 12
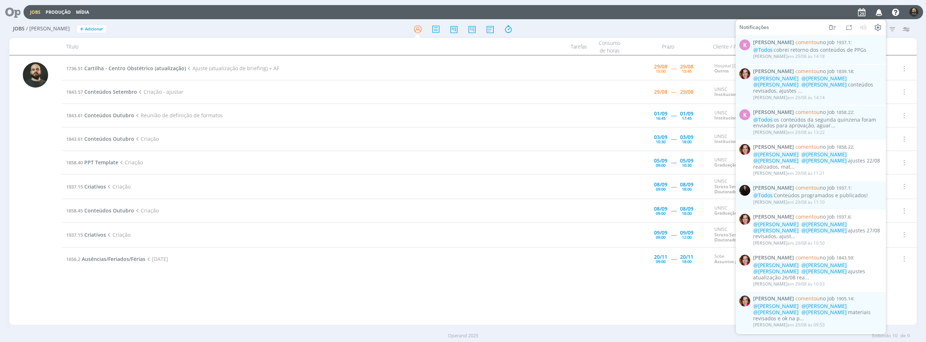
click at [605, 30] on div at bounding box center [463, 28] width 302 height 13
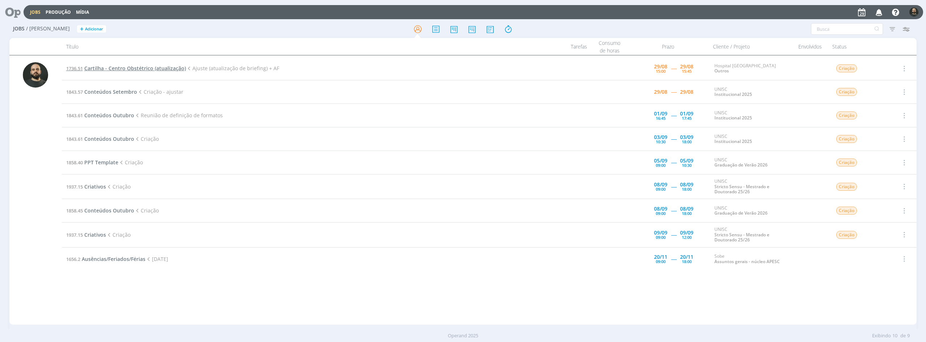
click at [148, 68] on span "Cartilha - Centro Obstétrico (atualização)" at bounding box center [135, 68] width 102 height 7
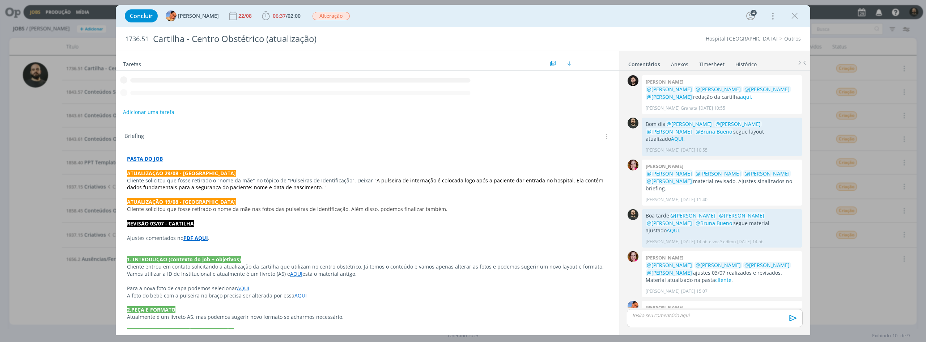
scroll to position [153, 0]
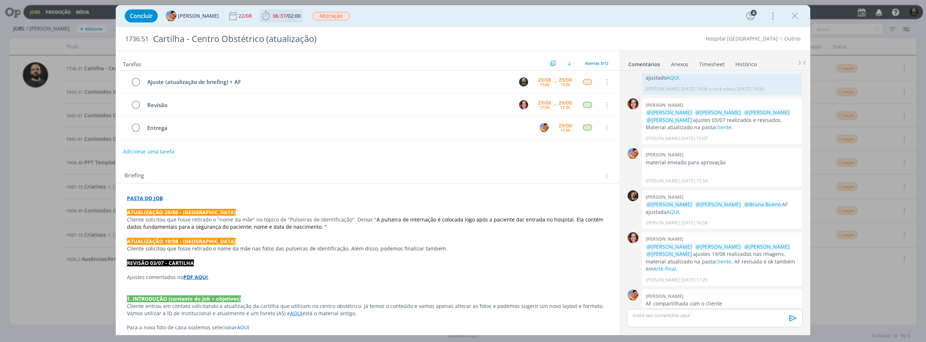
click at [260, 12] on icon "dialog" at bounding box center [265, 15] width 11 height 11
click at [272, 30] on icon "dialog" at bounding box center [276, 31] width 13 height 9
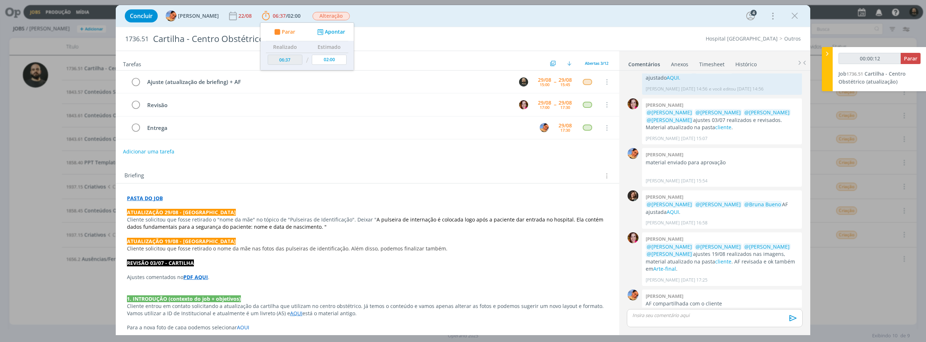
click at [152, 198] on strong "PASTA DO JOB" at bounding box center [145, 198] width 36 height 7
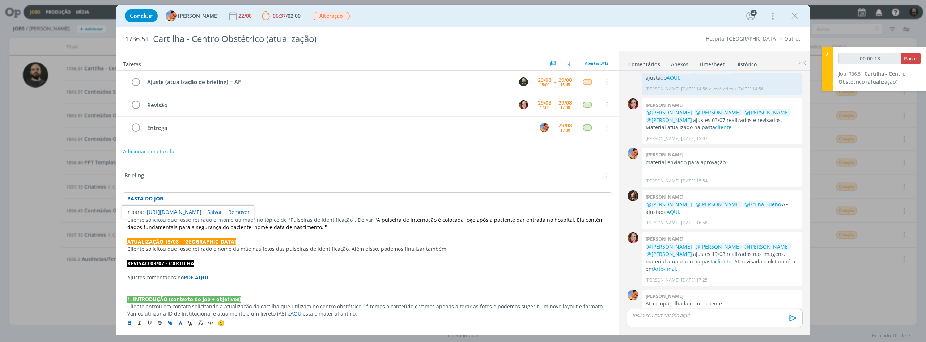
click at [189, 212] on link "https://sobeae.sharepoint.com/:f:/s/SOBEAE/EhpHcYHNMRJEildtnOaPBB8BjAK797B6R-g2…" at bounding box center [174, 211] width 55 height 9
click at [276, 239] on p "ATUALIZAÇÃO 19/08 - [GEOGRAPHIC_DATA]" at bounding box center [367, 241] width 480 height 7
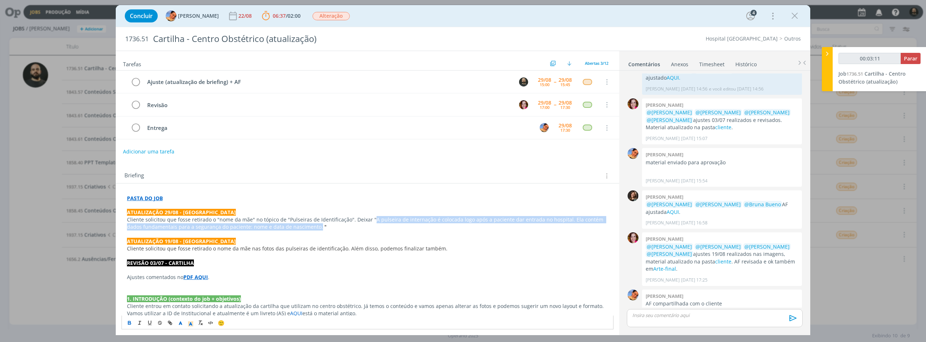
drag, startPoint x: 369, startPoint y: 219, endPoint x: 301, endPoint y: 228, distance: 69.3
click at [301, 228] on span "A pulseira de internação é colocada logo após a paciente dar entrada no hospita…" at bounding box center [366, 223] width 478 height 14
copy span "A pulseira de internação é colocada logo após a paciente dar entrada no hospita…"
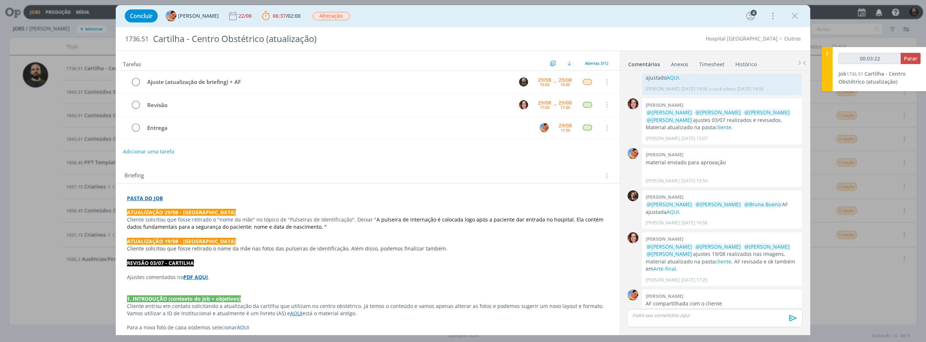
click at [354, 236] on p "dialog" at bounding box center [367, 233] width 481 height 7
click at [391, 230] on p "dialog" at bounding box center [367, 233] width 481 height 7
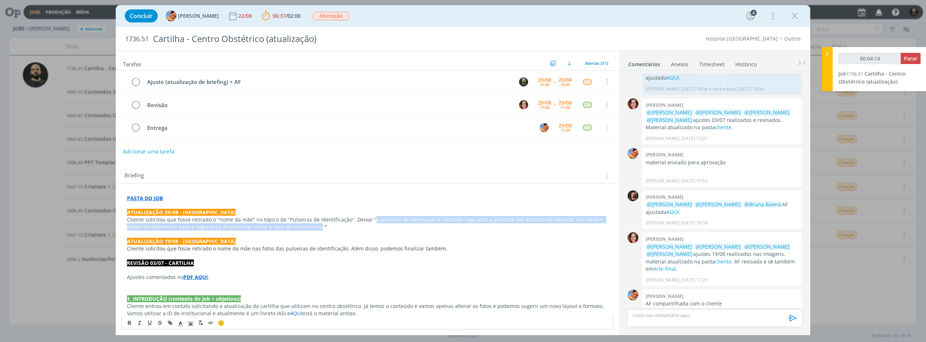
drag, startPoint x: 300, startPoint y: 229, endPoint x: 368, endPoint y: 218, distance: 69.0
click at [368, 218] on span "A pulseira de internação é colocada logo após a paciente dar entrada no hospita…" at bounding box center [366, 223] width 478 height 14
copy span "A pulseira de internação é colocada logo após a paciente dar entrada no hospita…"
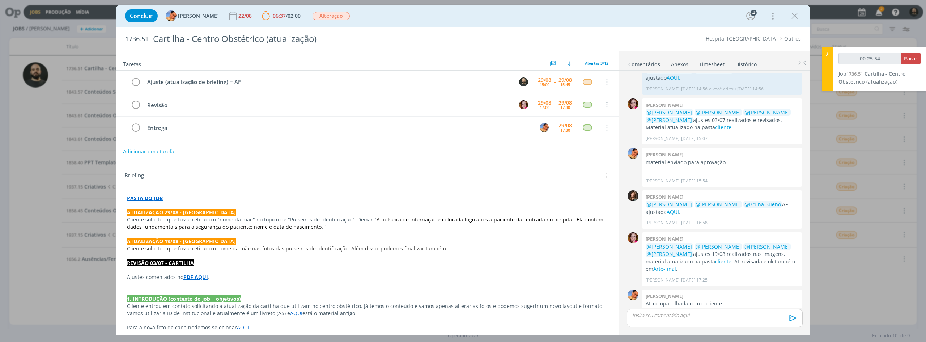
click at [145, 199] on strong "PASTA DO JOB" at bounding box center [145, 198] width 36 height 7
click at [173, 211] on link "https://sobeae.sharepoint.com/:f:/s/SOBEAE/EhpHcYHNMRJEildtnOaPBB8BjAK797B6R-g2…" at bounding box center [174, 211] width 55 height 9
type input "00:27:29"
click at [647, 321] on div "dialog" at bounding box center [715, 318] width 176 height 18
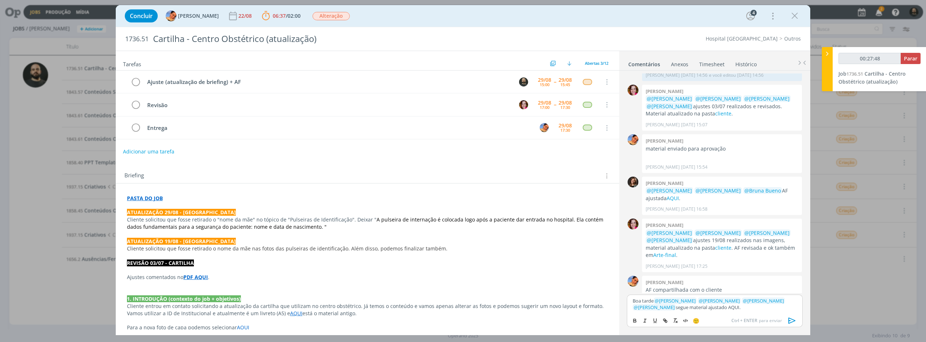
type input "00:27:49"
click at [665, 320] on icon "dialog" at bounding box center [664, 320] width 2 height 2
type input "AQUI."
type input "00:27:50"
paste input "https://sobeae.sharepoint.com/:f:/s/SOBEAE/EmiAuGVEQ3dNm42Iij9TTpsBcZZxq0mDU2rB…"
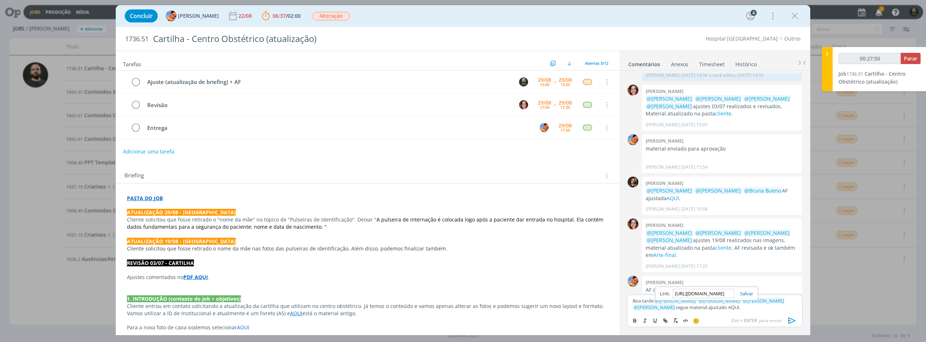
scroll to position [0, 197]
type input "https://sobeae.sharepoint.com/:f:/s/SOBEAE/EmiAuGVEQ3dNm42Iij9TTpsBcZZxq0mDU2rB…"
click at [750, 295] on link "dialog" at bounding box center [743, 293] width 19 height 7
click at [791, 321] on icon "dialog" at bounding box center [792, 320] width 11 height 11
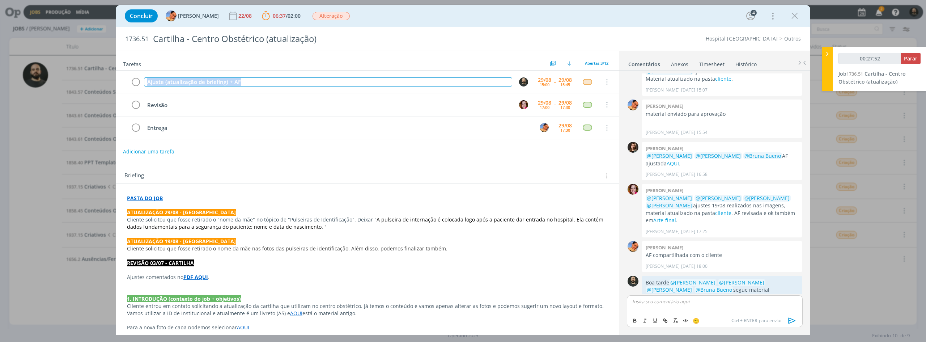
drag, startPoint x: 294, startPoint y: 86, endPoint x: 108, endPoint y: 84, distance: 186.3
click at [108, 84] on div "Concluir Luíza Santana 22/08 06:37 / 02:00 Parar Apontar Data * 29/08/2025 Hora…" at bounding box center [463, 171] width 926 height 342
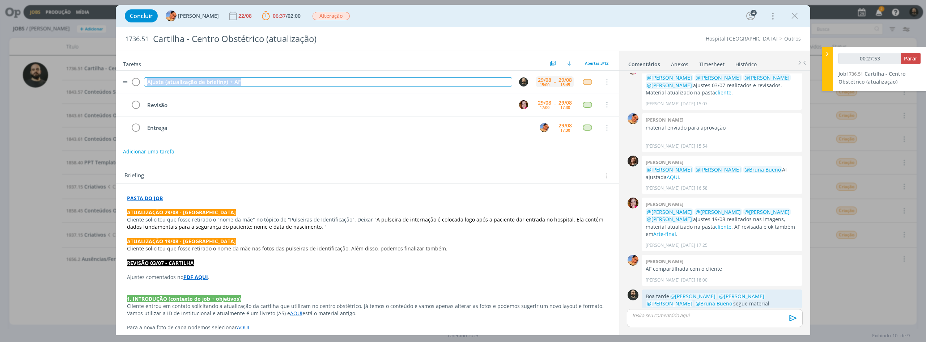
copy div "Ajuste (atualização de briefing) + AF"
type input "00:27:55"
click at [912, 59] on span "Parar" at bounding box center [910, 58] width 13 height 7
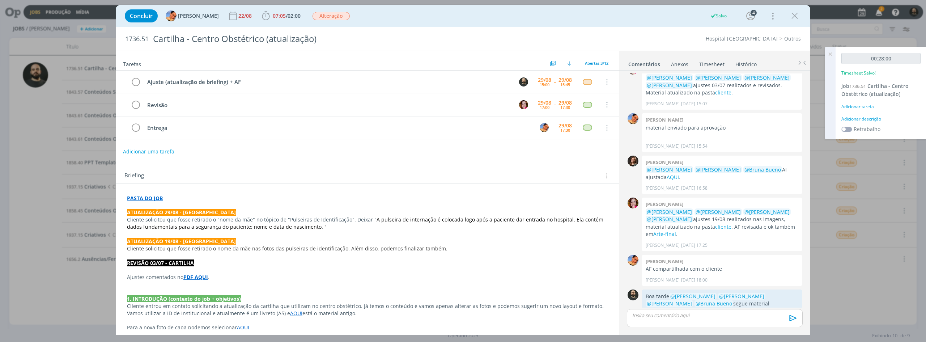
click at [870, 119] on div "Adicionar descrição" at bounding box center [880, 119] width 79 height 7
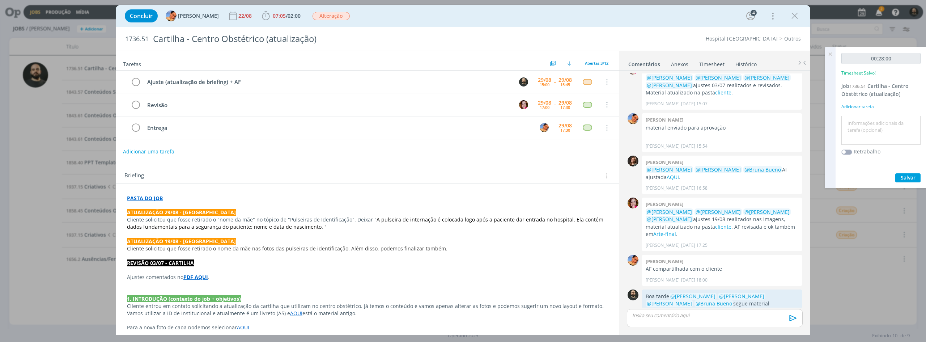
click at [873, 125] on textarea at bounding box center [881, 131] width 76 height 26
paste textarea "Ajuste (atualização de briefing) + AF"
type textarea "Ajuste (atualização de briefing) + AF"
click at [908, 175] on span "Salvar" at bounding box center [907, 177] width 15 height 7
click at [830, 55] on icon at bounding box center [829, 54] width 13 height 14
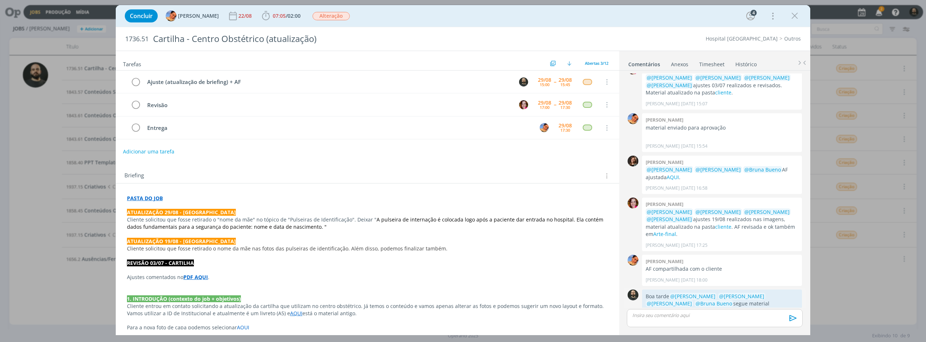
click at [680, 307] on link "AQUI." at bounding box center [673, 310] width 14 height 7
click at [135, 81] on icon "dialog" at bounding box center [136, 82] width 10 height 11
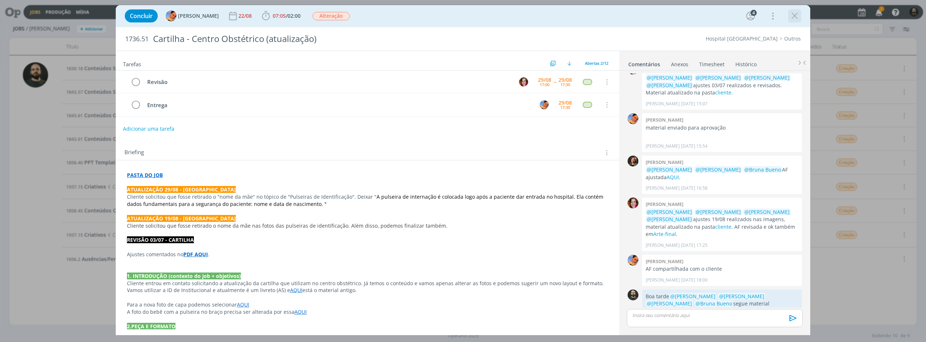
click at [798, 14] on icon "dialog" at bounding box center [794, 15] width 11 height 11
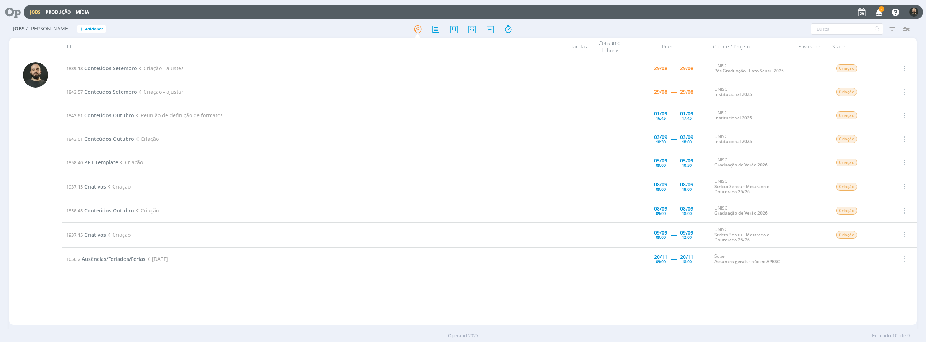
click at [878, 14] on icon "button" at bounding box center [879, 12] width 13 height 12
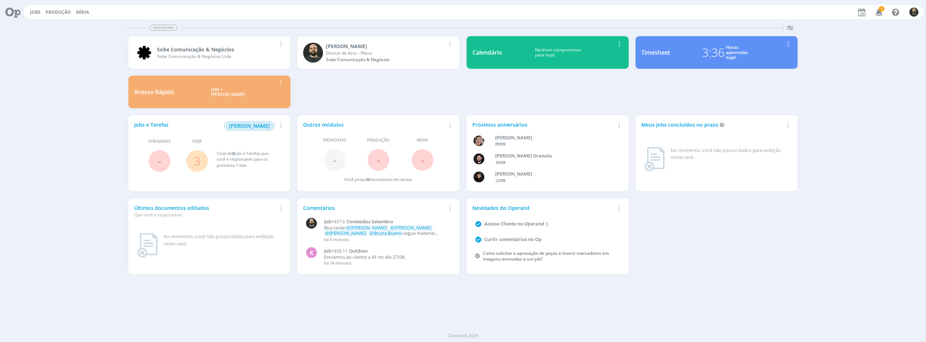
click at [880, 11] on span "1" at bounding box center [881, 8] width 6 height 5
click at [252, 129] on span "Minha Pauta" at bounding box center [249, 125] width 41 height 7
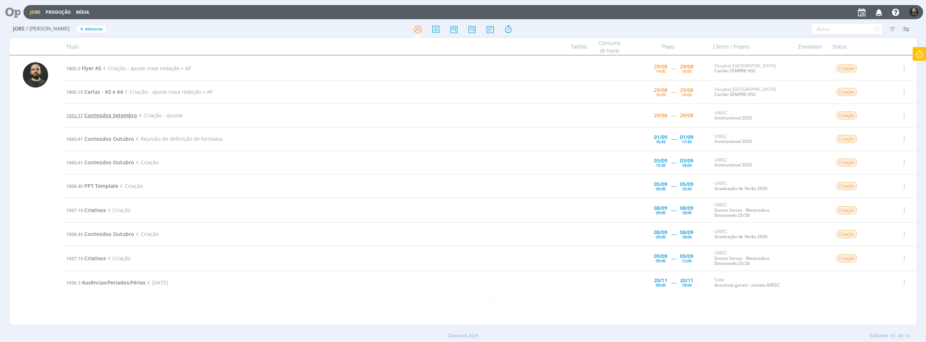
click at [110, 118] on span "Conteúdos Setembro" at bounding box center [110, 115] width 53 height 7
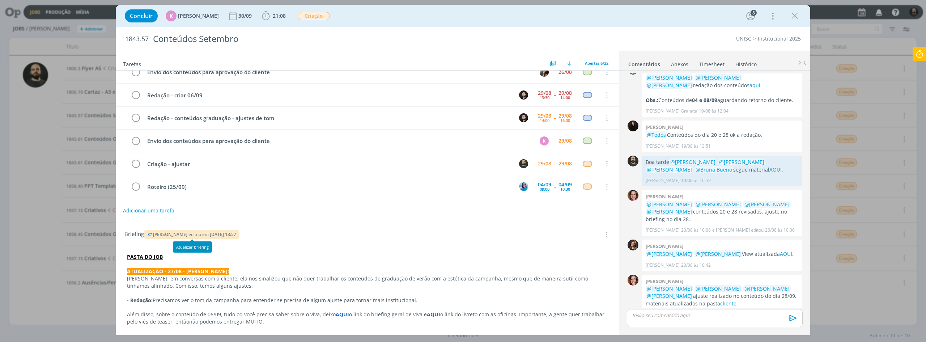
click at [180, 235] on span "[PERSON_NAME]" at bounding box center [170, 234] width 34 height 6
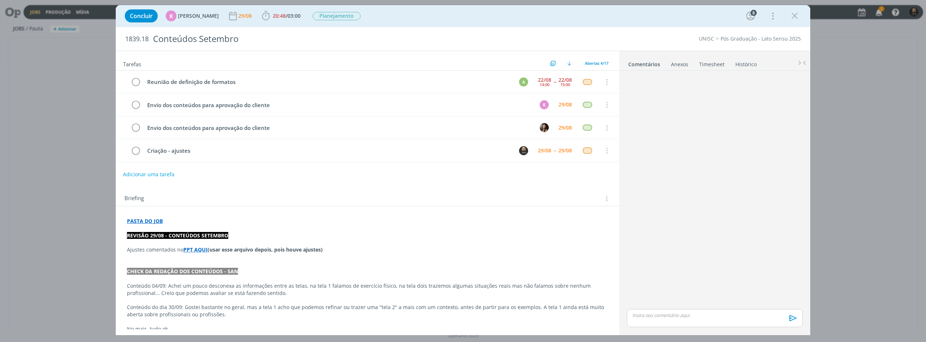
scroll to position [172, 0]
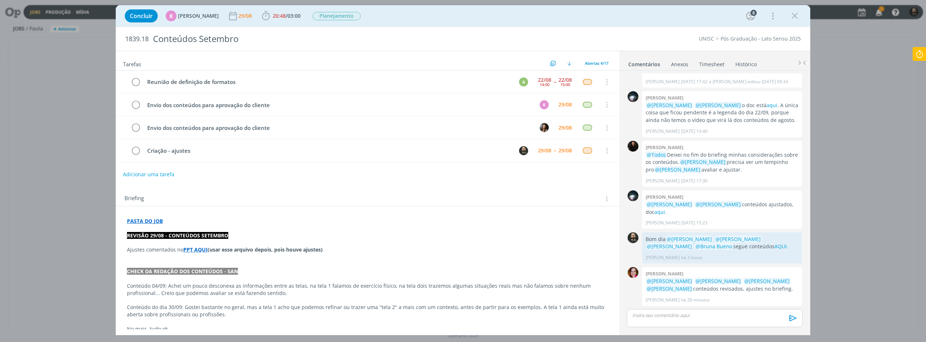
click at [202, 249] on strong "PPT AQUI" at bounding box center [195, 249] width 24 height 7
click at [210, 263] on link "[URL][DOMAIN_NAME][DATE]" at bounding box center [182, 263] width 71 height 9
click at [344, 229] on p "dialog" at bounding box center [367, 228] width 480 height 7
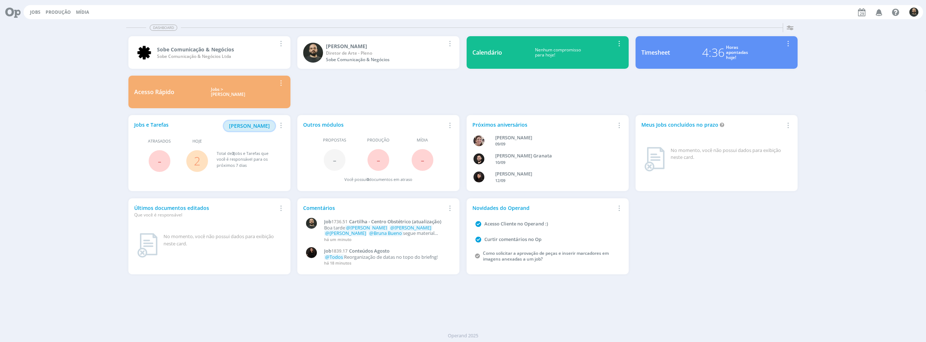
click at [254, 125] on span "[PERSON_NAME]" at bounding box center [249, 125] width 41 height 7
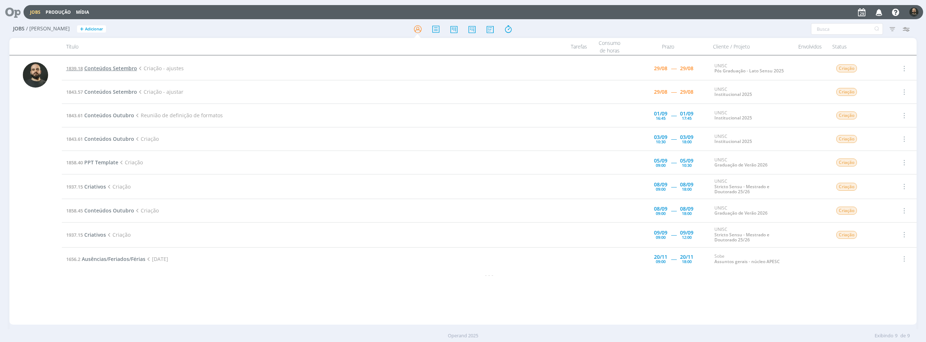
click at [127, 68] on span "Conteúdos Setembro" at bounding box center [110, 68] width 53 height 7
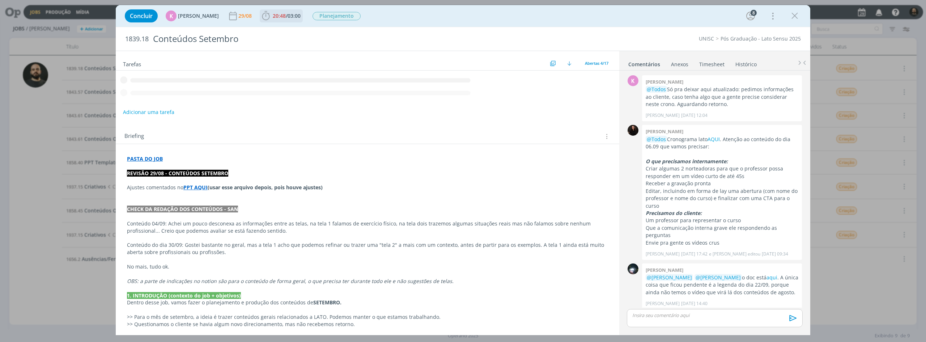
scroll to position [172, 0]
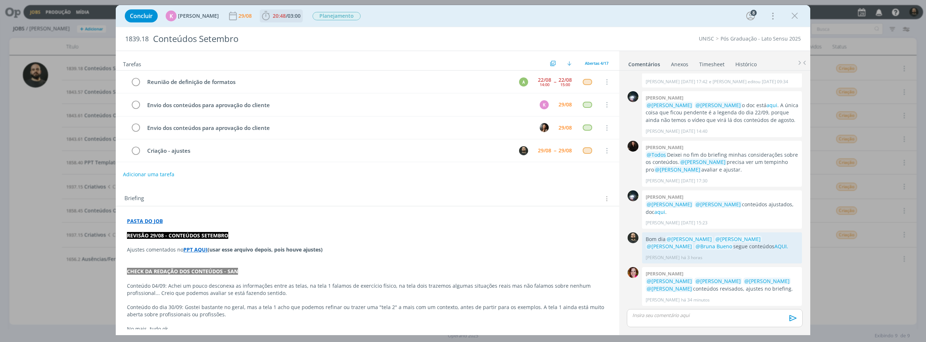
click at [262, 19] on icon "dialog" at bounding box center [266, 15] width 8 height 9
click at [272, 32] on icon "dialog" at bounding box center [276, 31] width 13 height 9
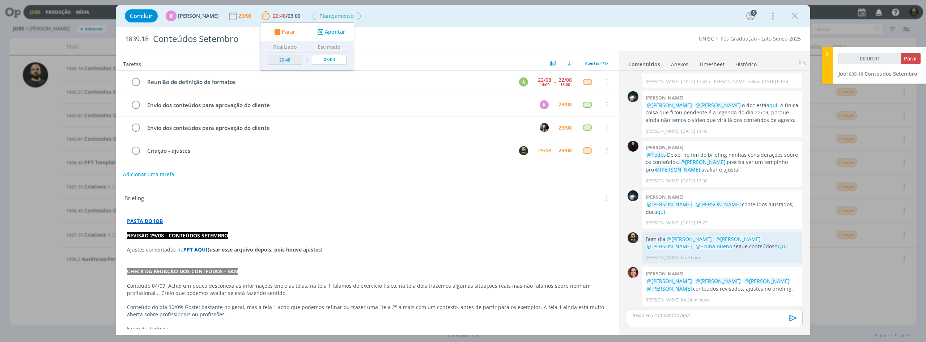
click at [197, 250] on strong "PPT AQUI" at bounding box center [195, 249] width 24 height 7
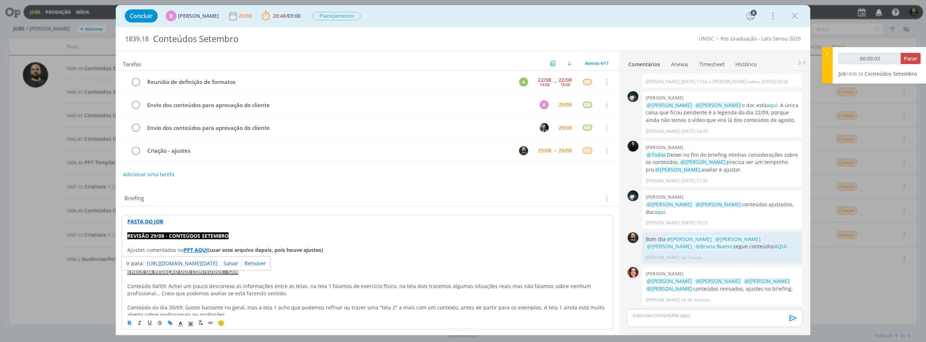
click at [200, 264] on link "https://sobeae.sharepoint.com/sites/SOBEAE/Documentos%20Compartilhados/Forms/Al…" at bounding box center [182, 263] width 71 height 9
click at [674, 318] on p "dialog" at bounding box center [715, 315] width 164 height 7
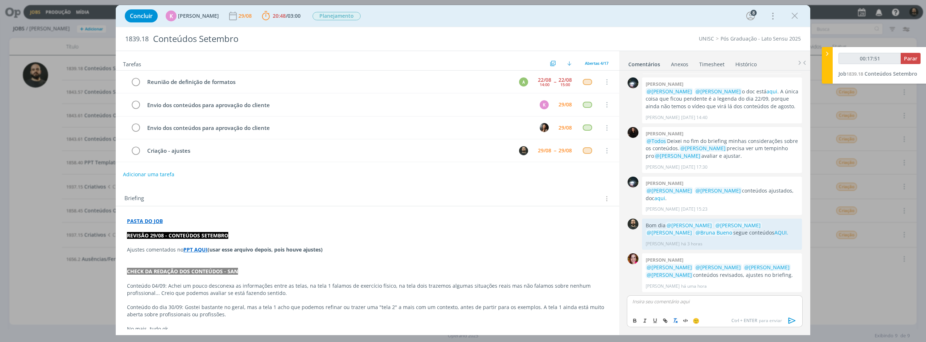
type input "00:17:52"
type input "00:19:02"
click at [664, 322] on icon "dialog" at bounding box center [665, 321] width 6 height 6
paste input "https://sobeae.sharepoint.com/:f:/s/SOBEAE/EmoX22WcaTxJrUuAE2p7K18BNiLlrqgFVXQ6…"
type input "https://sobeae.sharepoint.com/:f:/s/SOBEAE/EmoX22WcaTxJrUuAE2p7K18BNiLlrqgFVXQ6…"
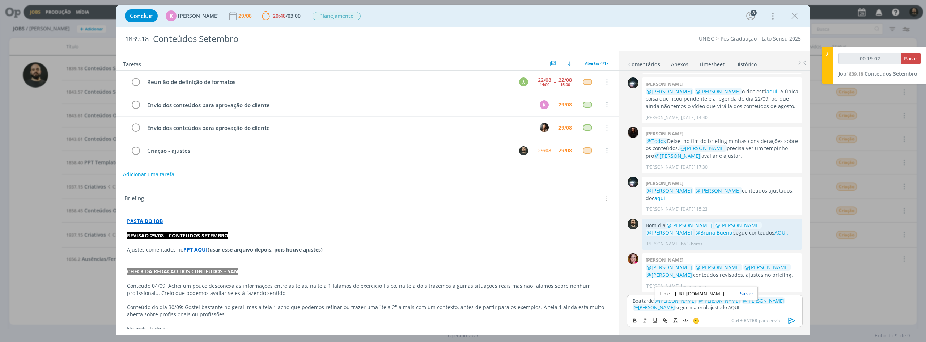
scroll to position [0, 191]
type input "00:19:03"
type input "https://sobeae.sharepoint.com/:f:/s/SOBEAE/EmoX22WcaTxJrUuAE2p7K18BNiLlrqgFVXQ6…"
click at [746, 293] on link "dialog" at bounding box center [743, 293] width 19 height 7
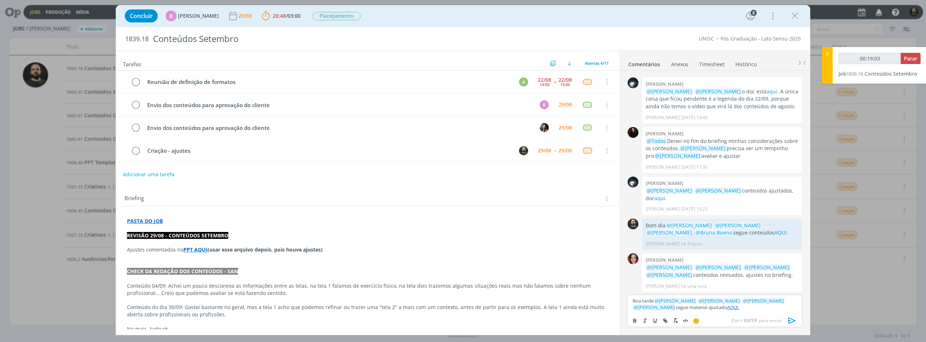
click at [731, 312] on div "Boa tarde ﻿ @ Beatriz Luchese ﻿ ﻿ @ Karoline Arend ﻿ ﻿ @ Luíza Santana ﻿ ﻿ @ Br…" at bounding box center [715, 303] width 176 height 19
click at [727, 309] on link "AQUI." at bounding box center [733, 307] width 12 height 7
click at [702, 291] on link "https://sobeae.sharepoint.com/:f:/s/SOBEAE/EmoX22WcaTxJrUuAE2p7K18BNiLlrqgFVXQ6…" at bounding box center [683, 293] width 49 height 9
click at [727, 307] on link "AQUI." at bounding box center [733, 307] width 12 height 7
click at [697, 295] on link "https://sobeae.sharepoint.com/:f:/s/SOBEAE/EmoX22WcaTxJrUuAE2p7K18BNiLlrqgFVXQ6…" at bounding box center [683, 293] width 49 height 9
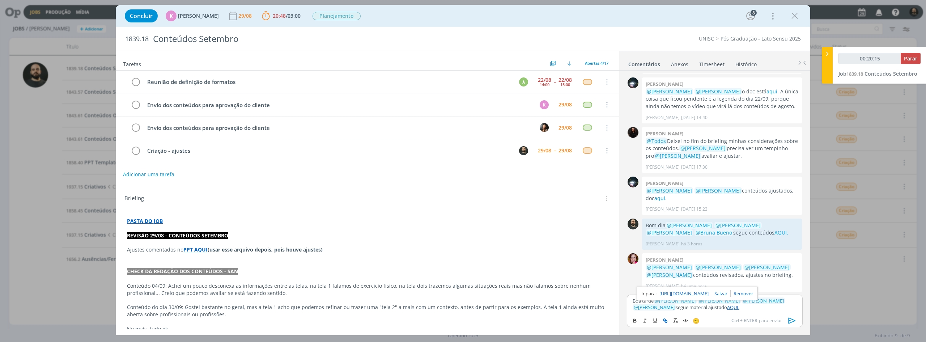
click at [791, 319] on icon "dialog" at bounding box center [791, 320] width 7 height 6
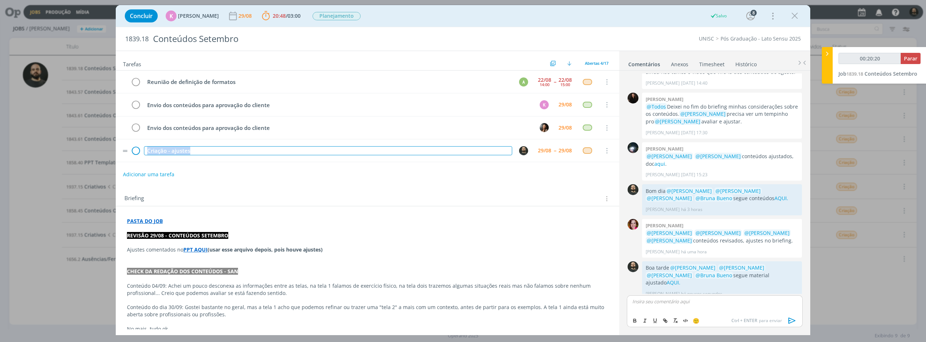
drag, startPoint x: 242, startPoint y: 148, endPoint x: 140, endPoint y: 146, distance: 102.4
click at [140, 146] on tr "Criação - ajustes 29/08 -- 29/08 Cancelar" at bounding box center [367, 150] width 503 height 23
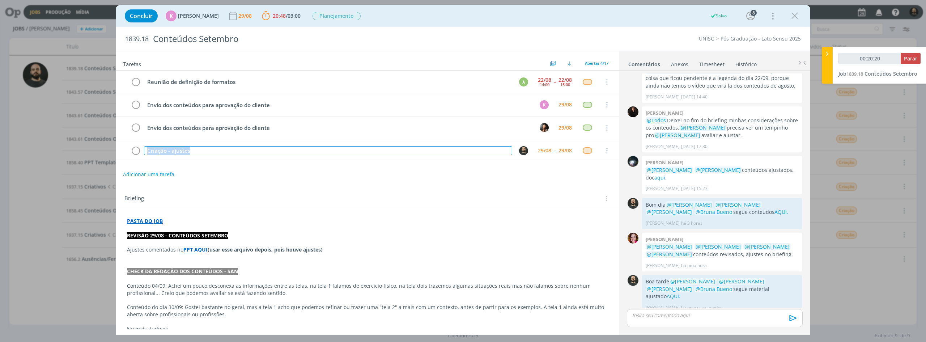
copy div "Criação - ajustes"
click at [680, 293] on link "AQUI." at bounding box center [673, 296] width 14 height 7
type input "00:20:32"
click at [910, 59] on span "Parar" at bounding box center [910, 58] width 13 height 7
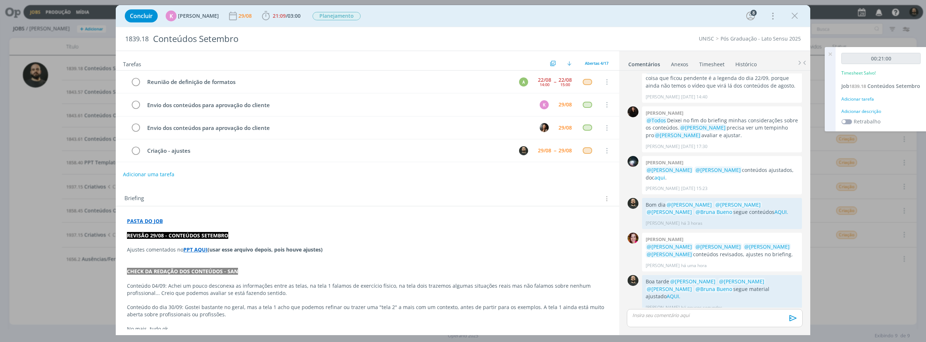
click at [873, 115] on div "Adicionar descrição" at bounding box center [880, 111] width 79 height 7
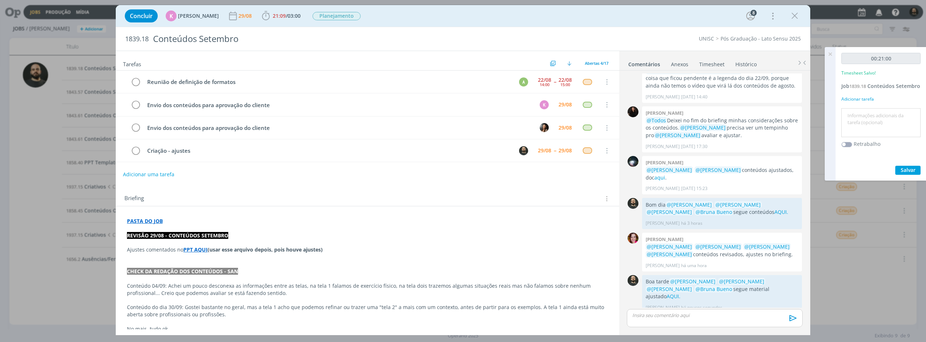
click at [879, 128] on textarea at bounding box center [881, 123] width 76 height 26
paste textarea "Criação - ajustes"
type textarea "Criação - ajustes"
click at [902, 173] on span "Salvar" at bounding box center [907, 169] width 15 height 7
click at [830, 56] on icon at bounding box center [829, 54] width 13 height 14
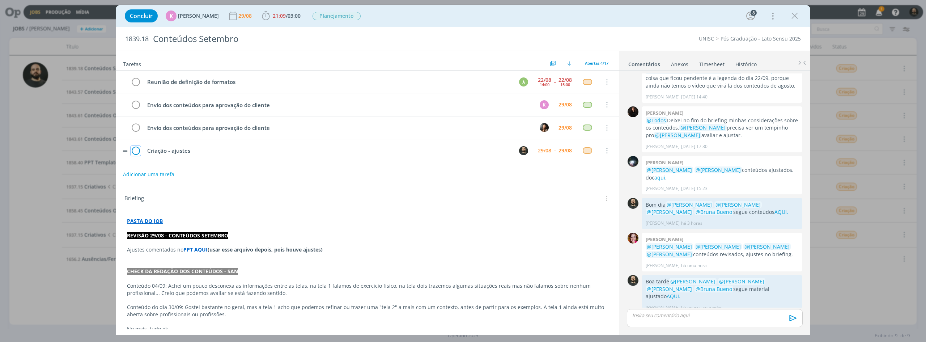
click at [135, 152] on icon "dialog" at bounding box center [136, 150] width 10 height 11
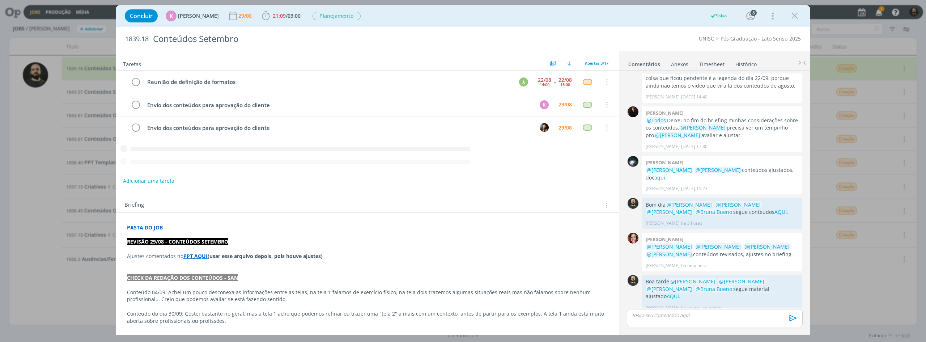
click at [795, 15] on icon "dialog" at bounding box center [794, 15] width 11 height 11
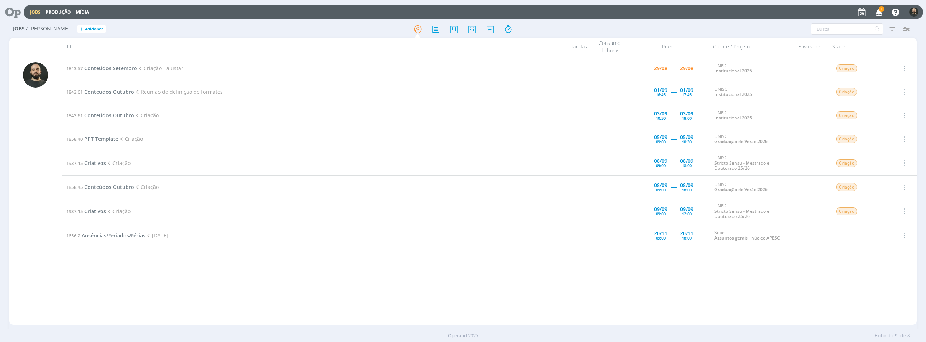
click at [878, 14] on icon "button" at bounding box center [879, 12] width 13 height 12
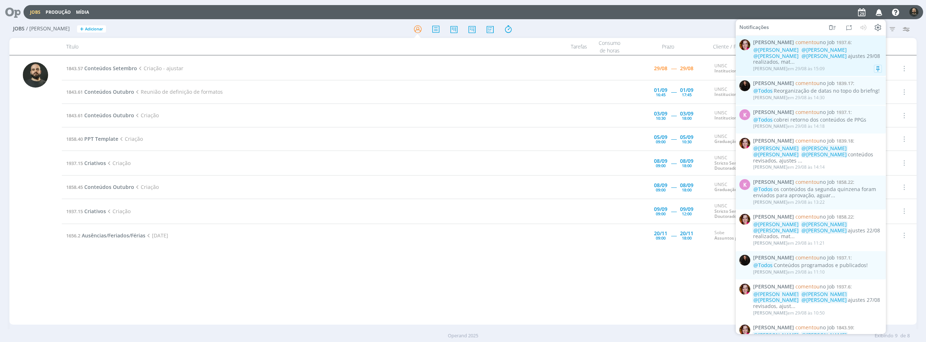
click at [831, 65] on div "Bruna Bueno em 29/08 às 15:09" at bounding box center [817, 68] width 129 height 7
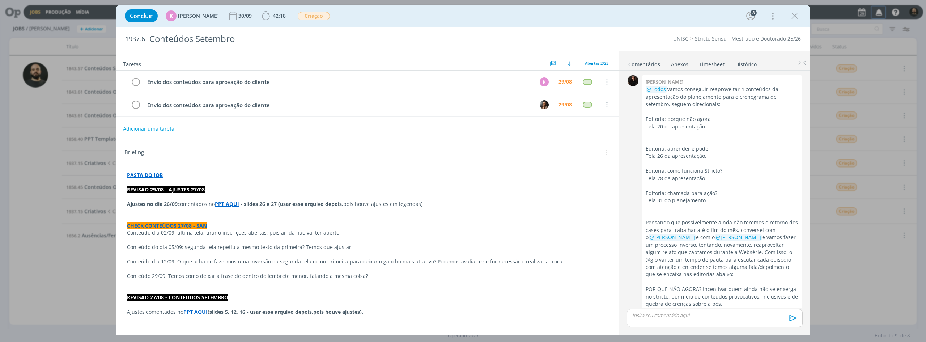
scroll to position [1035, 0]
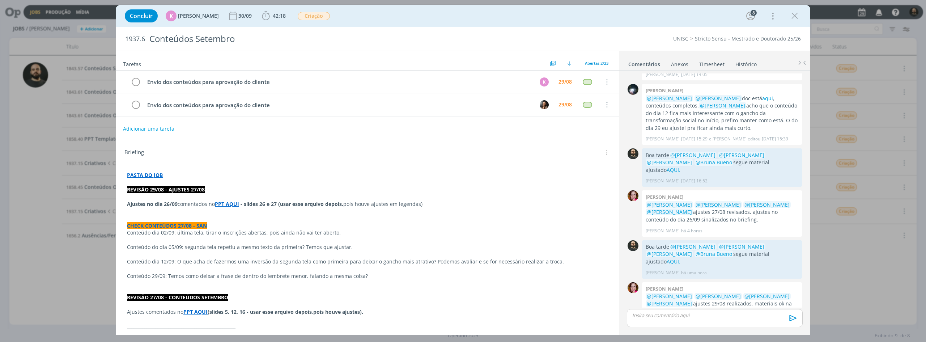
drag, startPoint x: 795, startPoint y: 17, endPoint x: 400, endPoint y: 27, distance: 395.8
click at [795, 17] on icon "dialog" at bounding box center [794, 15] width 11 height 11
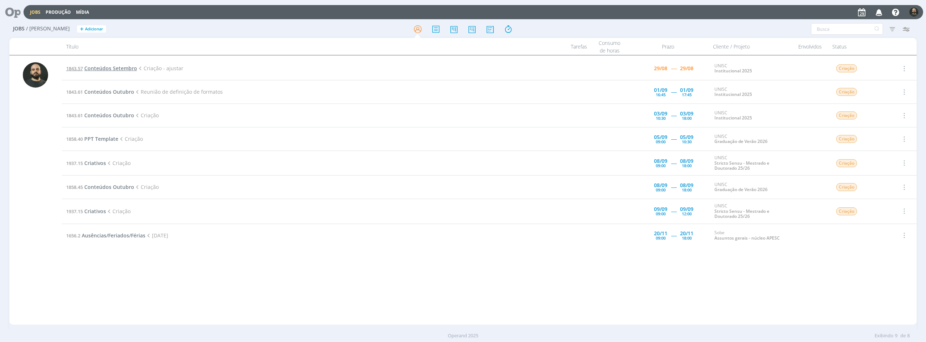
click at [119, 68] on span "Conteúdos Setembro" at bounding box center [110, 68] width 53 height 7
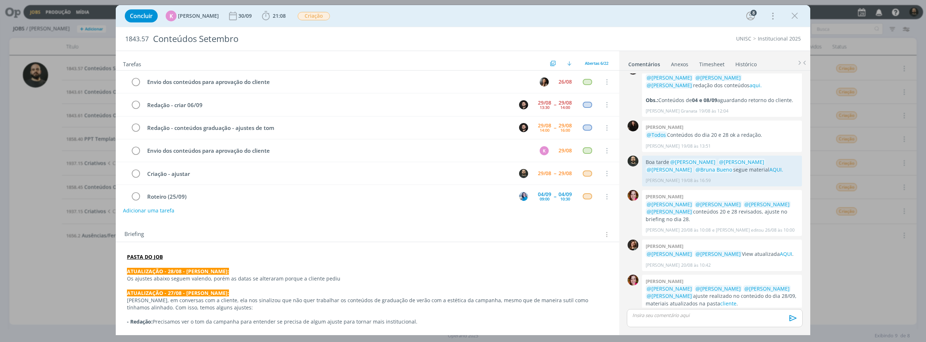
scroll to position [10, 0]
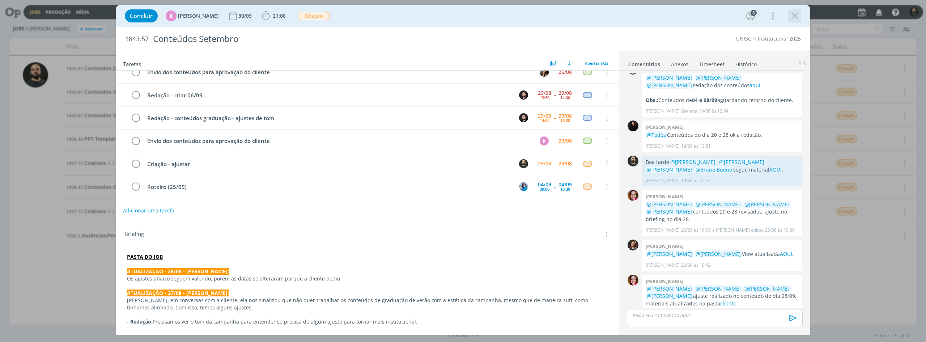
click at [797, 14] on icon "dialog" at bounding box center [794, 15] width 11 height 11
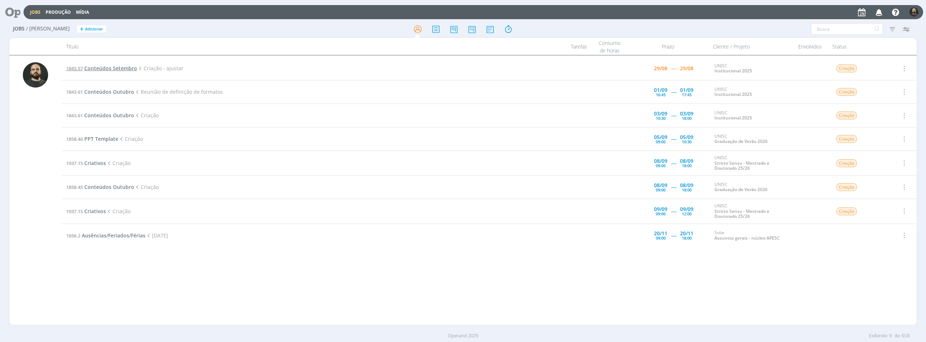
click at [113, 68] on span "Conteúdos Setembro" at bounding box center [110, 68] width 53 height 7
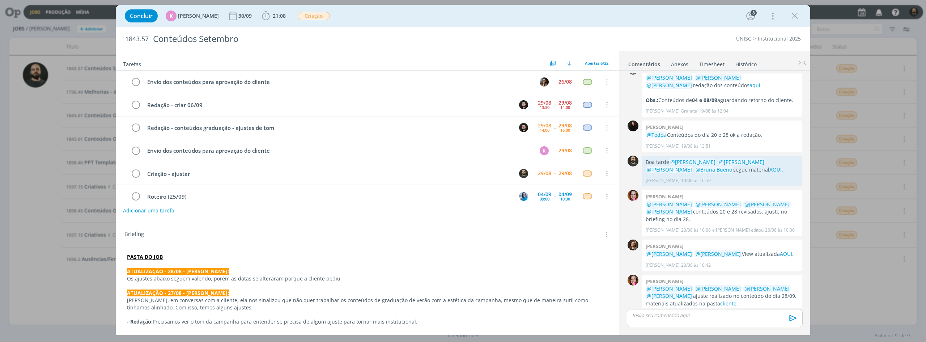
scroll to position [10, 0]
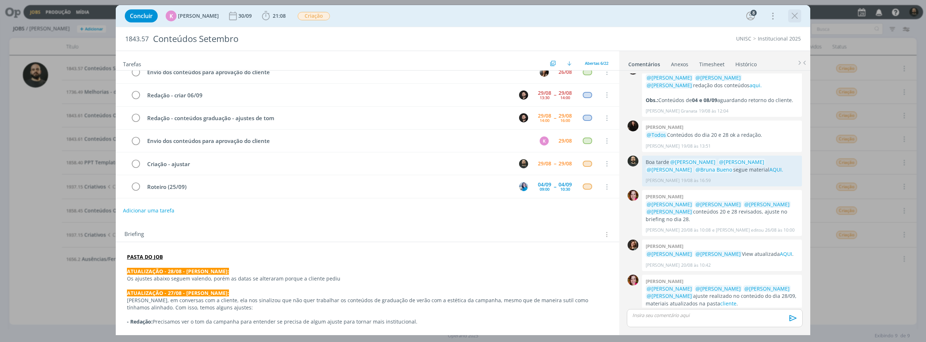
click at [793, 18] on icon "dialog" at bounding box center [794, 15] width 11 height 11
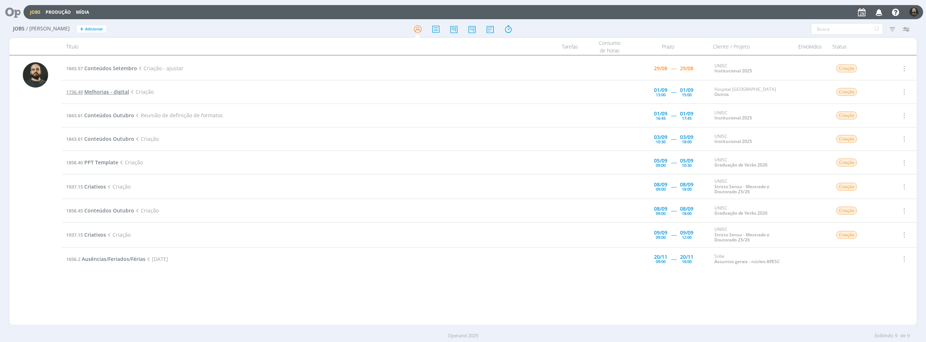
click at [120, 89] on span "Melhorias - digital" at bounding box center [106, 91] width 45 height 7
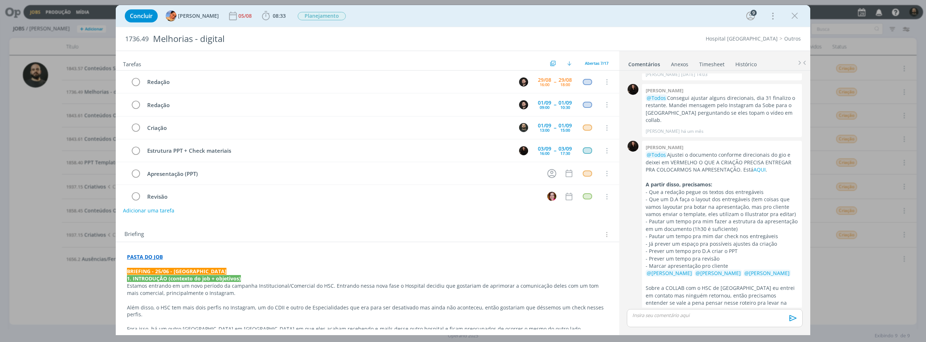
drag, startPoint x: 791, startPoint y: 20, endPoint x: 682, endPoint y: 64, distance: 117.4
click at [789, 20] on button "dialog" at bounding box center [794, 15] width 11 height 11
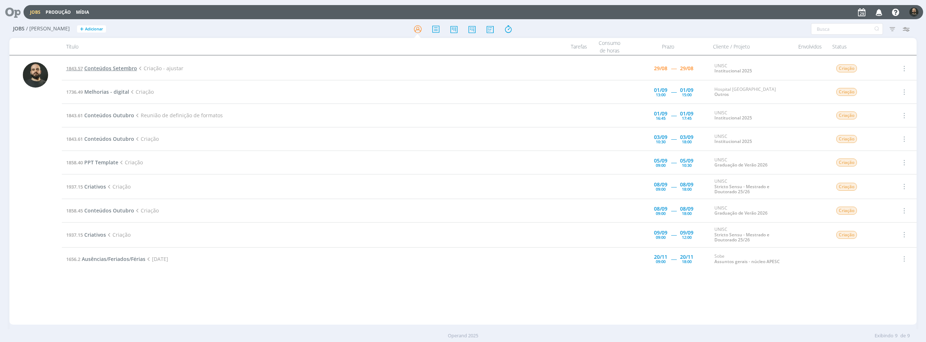
click at [121, 69] on span "Conteúdos Setembro" at bounding box center [110, 68] width 53 height 7
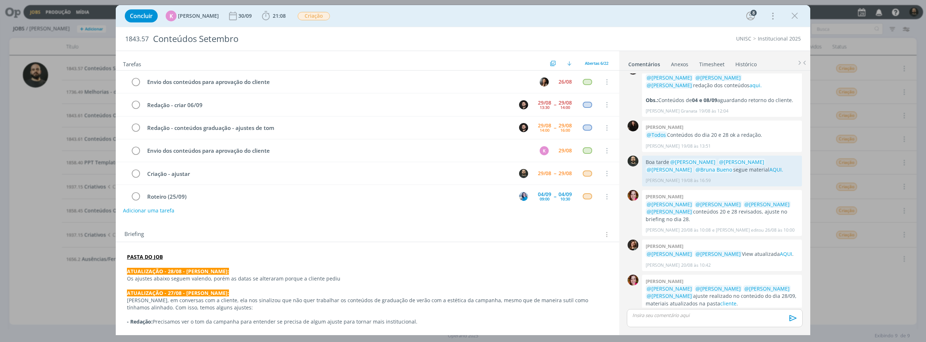
scroll to position [10, 0]
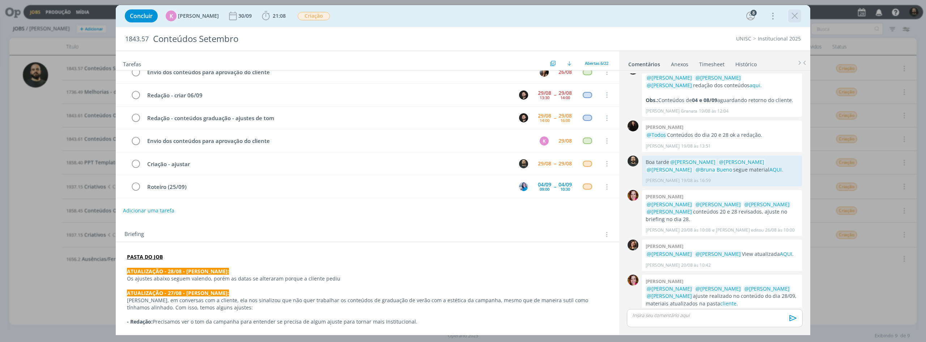
click at [795, 14] on icon "dialog" at bounding box center [794, 15] width 11 height 11
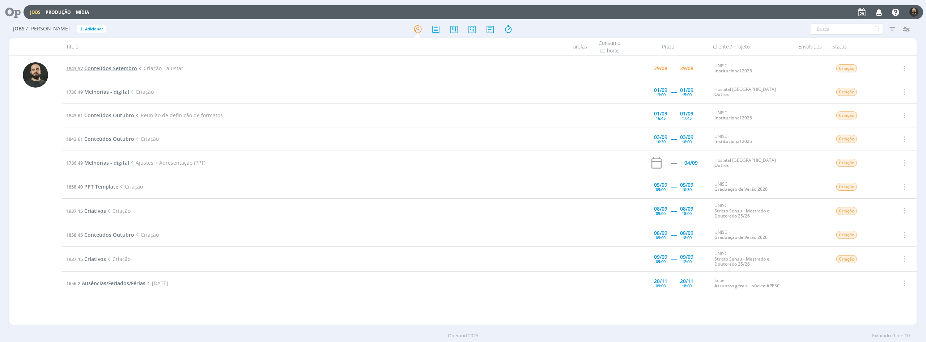
click at [119, 69] on span "Conteúdos Setembro" at bounding box center [110, 68] width 53 height 7
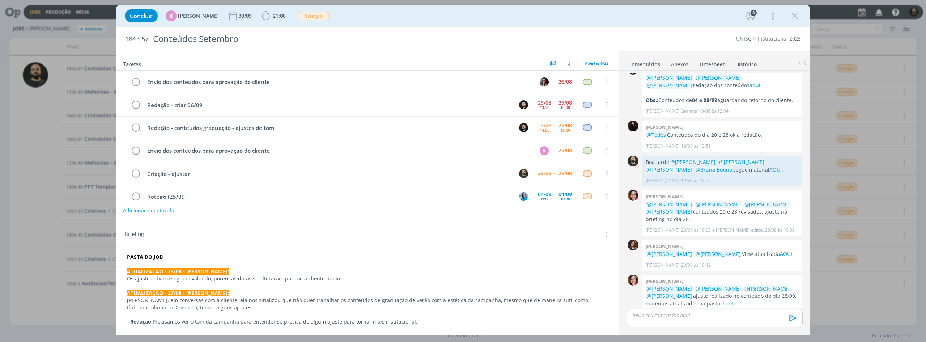
scroll to position [10, 0]
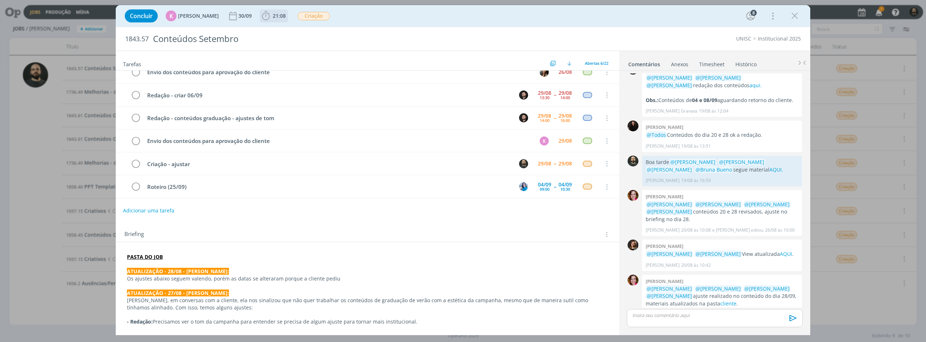
click at [260, 12] on icon "dialog" at bounding box center [265, 15] width 11 height 11
click at [270, 31] on icon "dialog" at bounding box center [276, 31] width 13 height 9
click at [793, 17] on icon "dialog" at bounding box center [794, 15] width 11 height 11
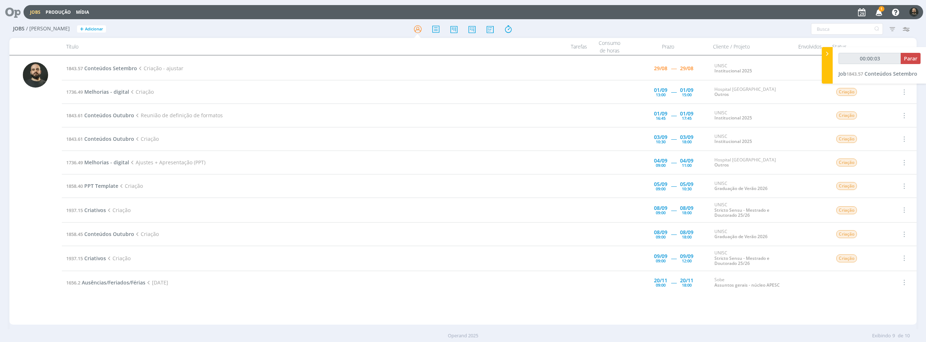
click at [879, 10] on span "1" at bounding box center [881, 8] width 6 height 5
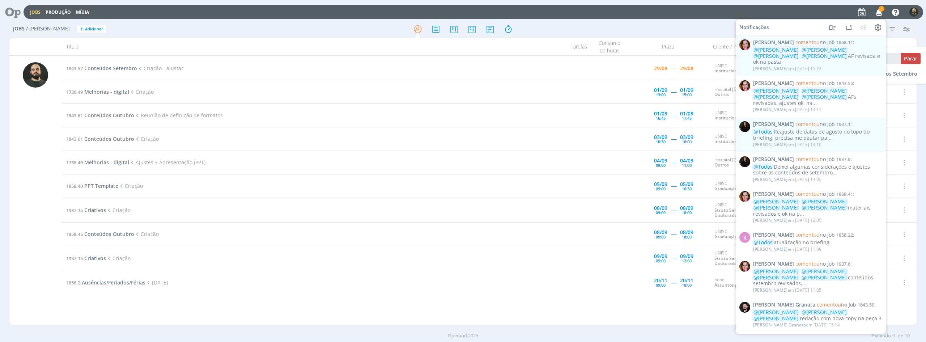
click at [878, 12] on icon "button" at bounding box center [879, 12] width 13 height 12
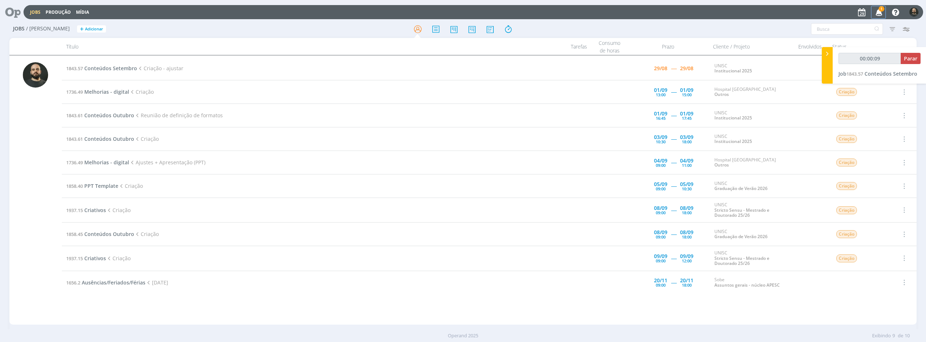
click at [878, 12] on icon "button" at bounding box center [879, 12] width 13 height 12
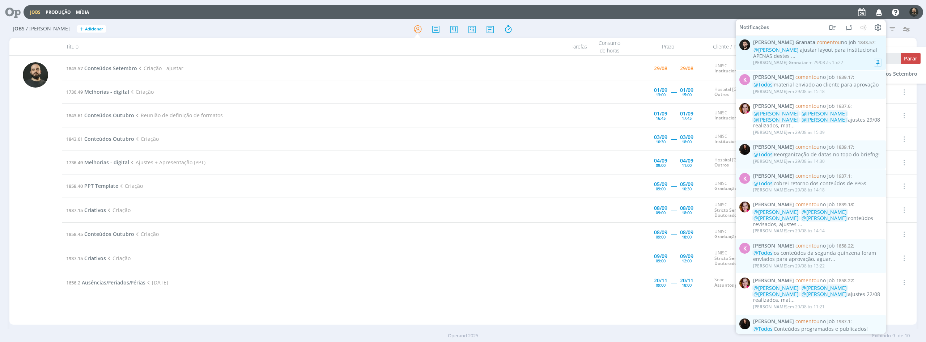
click at [813, 54] on div "@Patrick Freitas ajustar layout para institucional APENAS destes ..." at bounding box center [817, 53] width 129 height 12
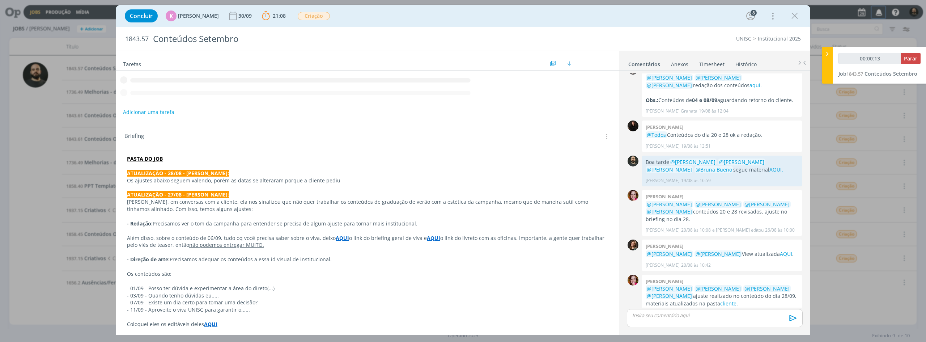
scroll to position [1004, 0]
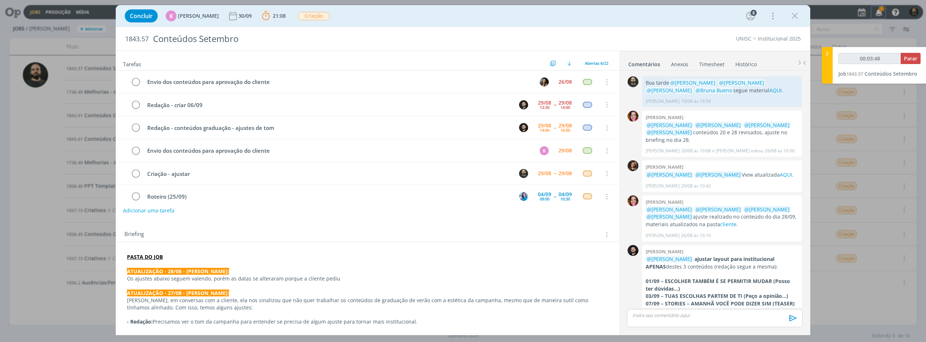
type input "00:03:49"
click at [825, 57] on div at bounding box center [827, 65] width 11 height 37
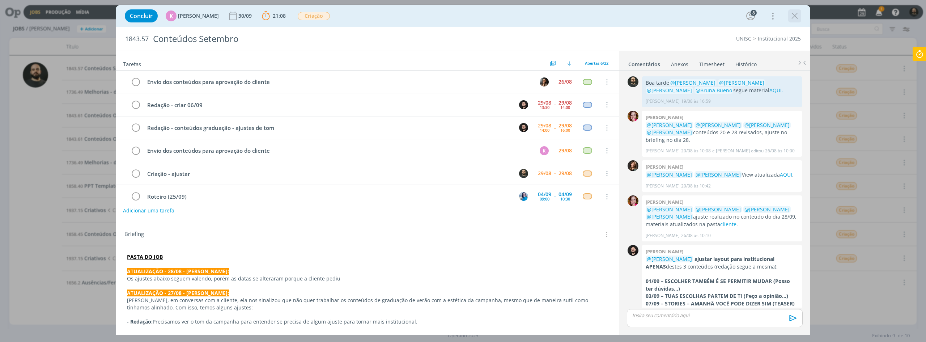
click at [796, 16] on icon "dialog" at bounding box center [794, 15] width 11 height 11
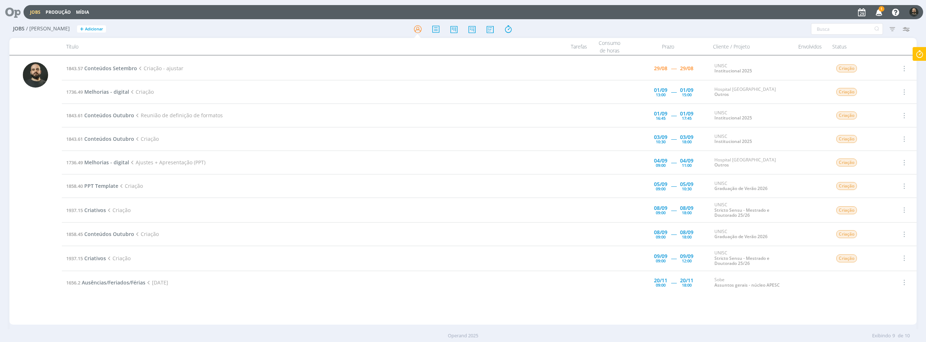
click at [877, 13] on icon "button" at bounding box center [879, 12] width 13 height 12
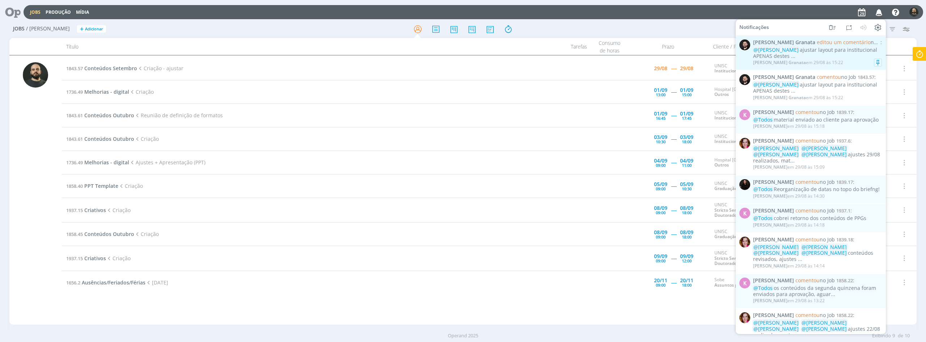
click at [813, 54] on div "@Patrick Freitas ajustar layout para institucional APENAS destes ..." at bounding box center [817, 53] width 129 height 12
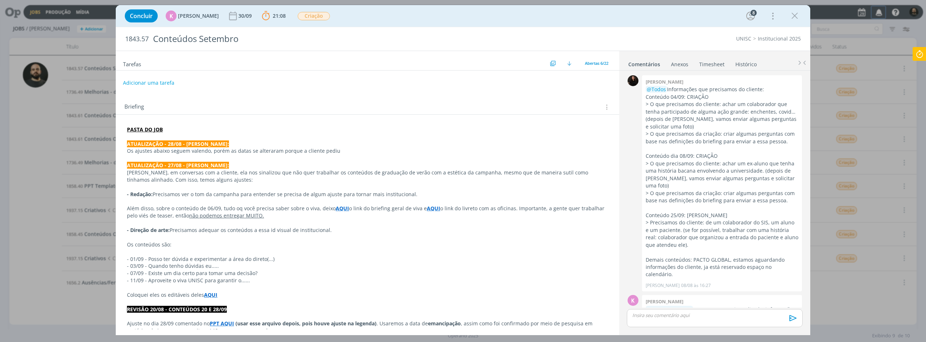
scroll to position [1004, 0]
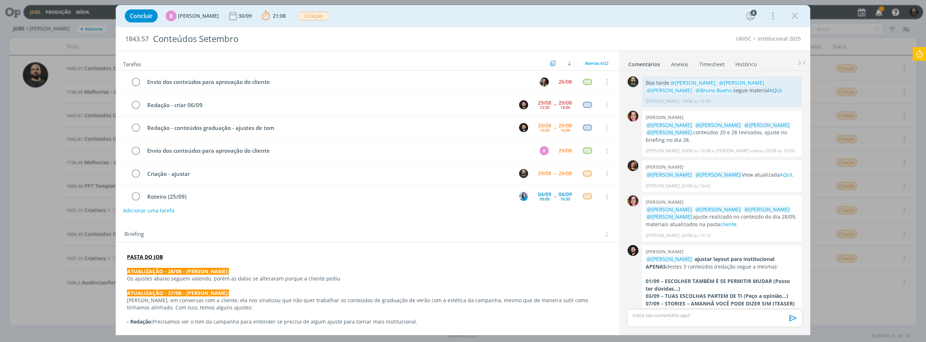
click at [793, 16] on icon "dialog" at bounding box center [794, 15] width 11 height 11
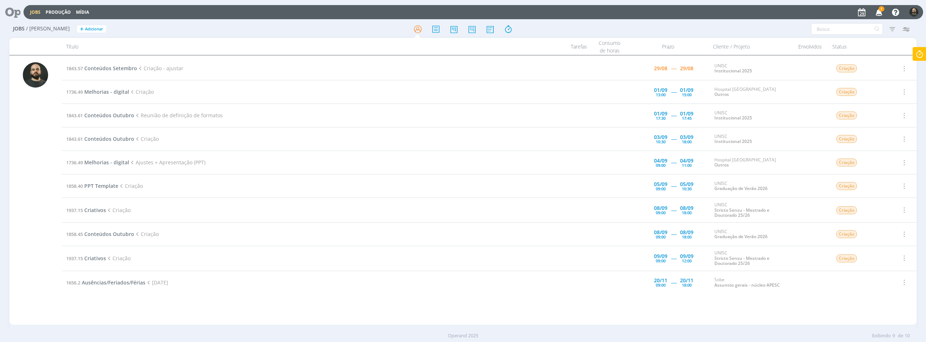
click at [880, 9] on span "1" at bounding box center [881, 8] width 6 height 5
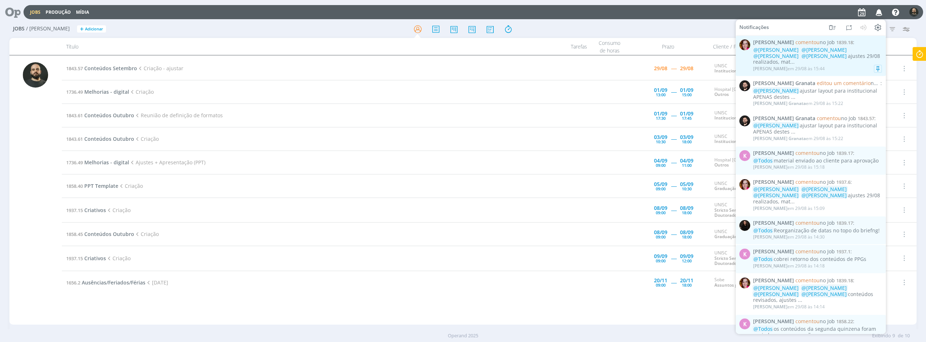
click at [835, 65] on div "Bruna Bueno em 29/08 às 15:44" at bounding box center [817, 68] width 129 height 7
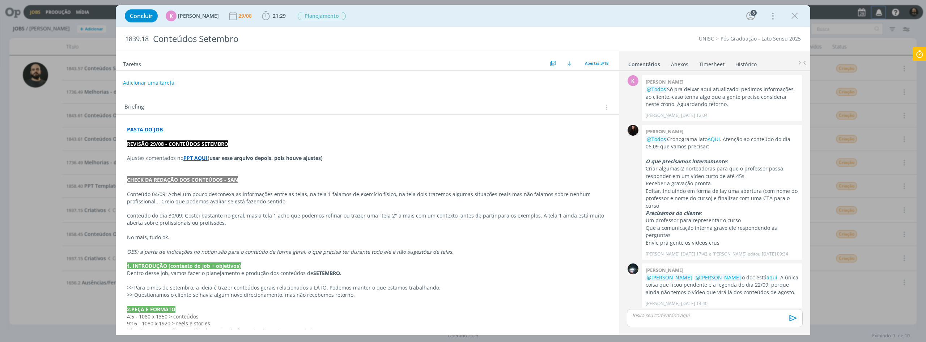
scroll to position [256, 0]
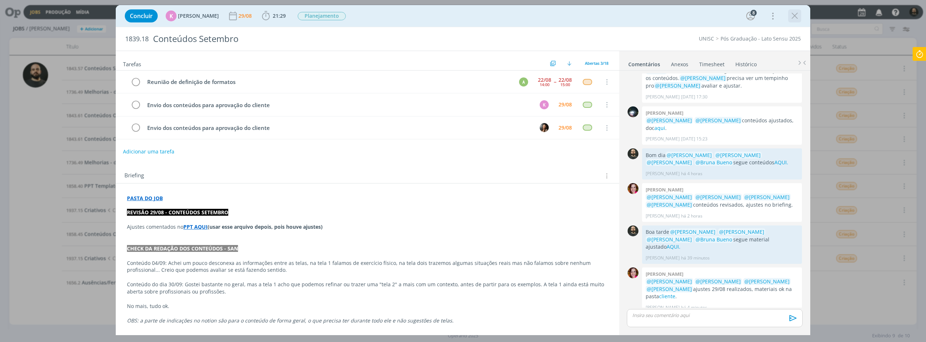
drag, startPoint x: 796, startPoint y: 18, endPoint x: 393, endPoint y: 8, distance: 402.6
click at [795, 18] on icon "dialog" at bounding box center [794, 15] width 11 height 11
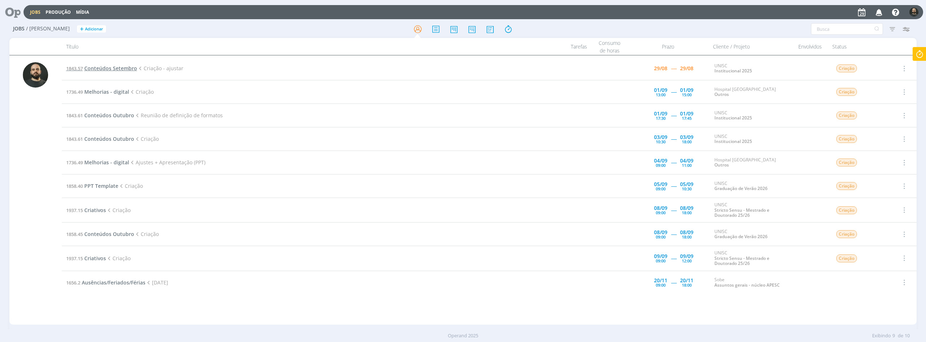
click at [123, 67] on span "Conteúdos Setembro" at bounding box center [110, 68] width 53 height 7
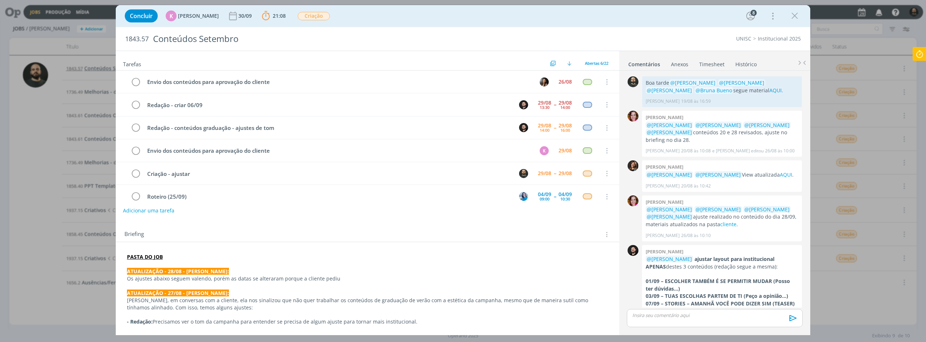
scroll to position [10, 0]
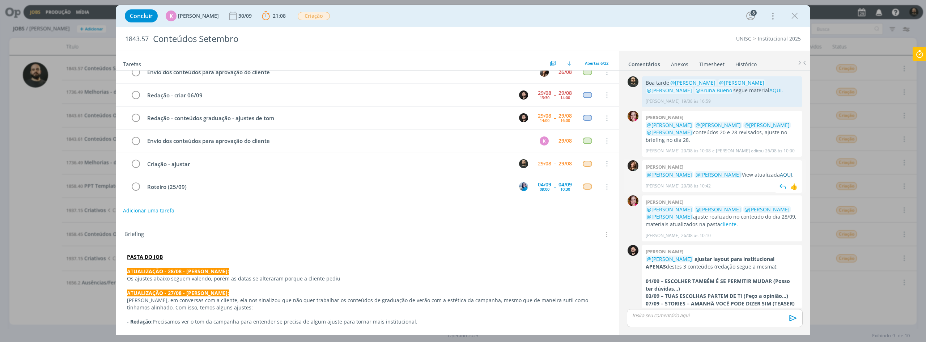
click at [781, 171] on link "AQUI" at bounding box center [786, 174] width 12 height 7
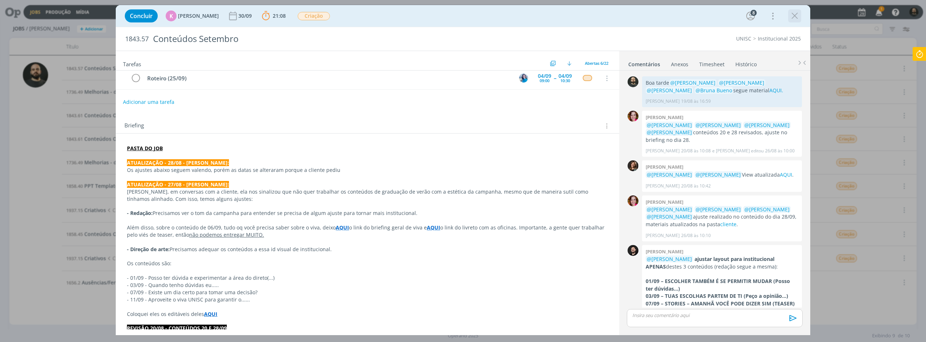
click at [794, 19] on icon "dialog" at bounding box center [794, 15] width 11 height 11
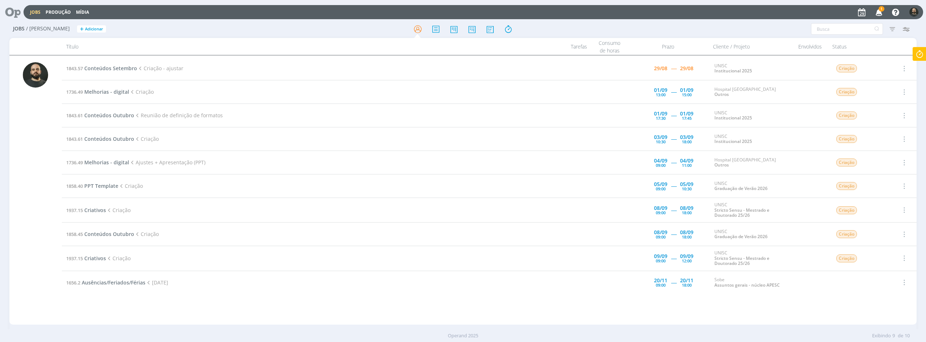
click at [882, 13] on icon "button" at bounding box center [879, 12] width 13 height 12
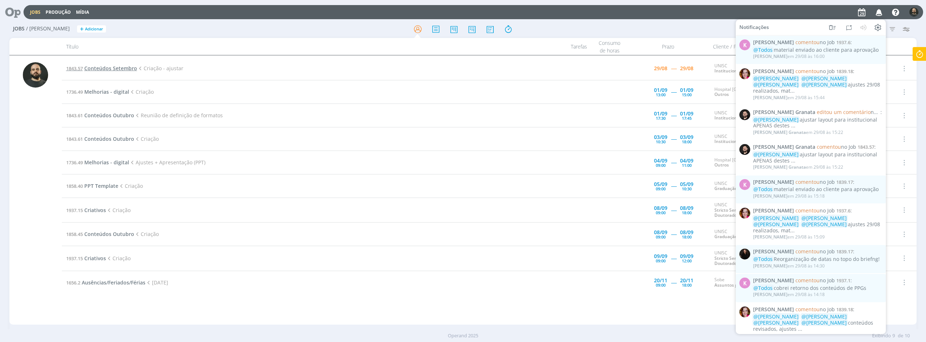
click at [124, 66] on span "Conteúdos Setembro" at bounding box center [110, 68] width 53 height 7
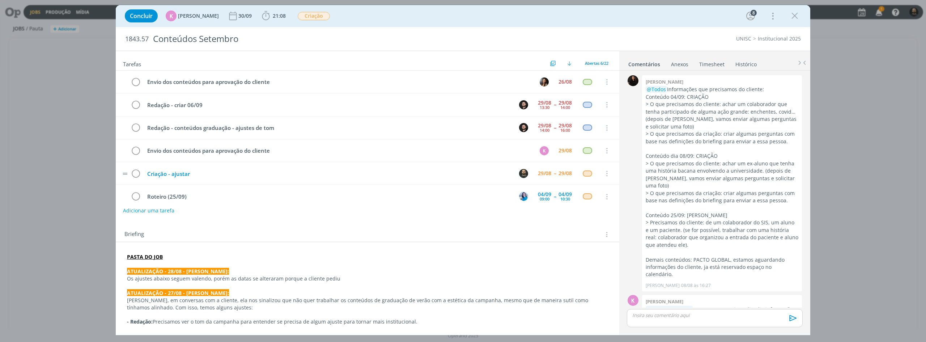
scroll to position [1004, 0]
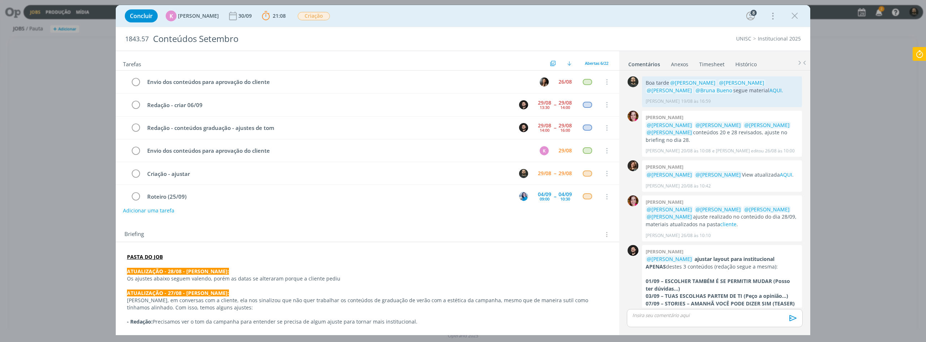
drag, startPoint x: 793, startPoint y: 16, endPoint x: 874, endPoint y: 16, distance: 80.6
click at [793, 16] on icon "dialog" at bounding box center [794, 15] width 11 height 11
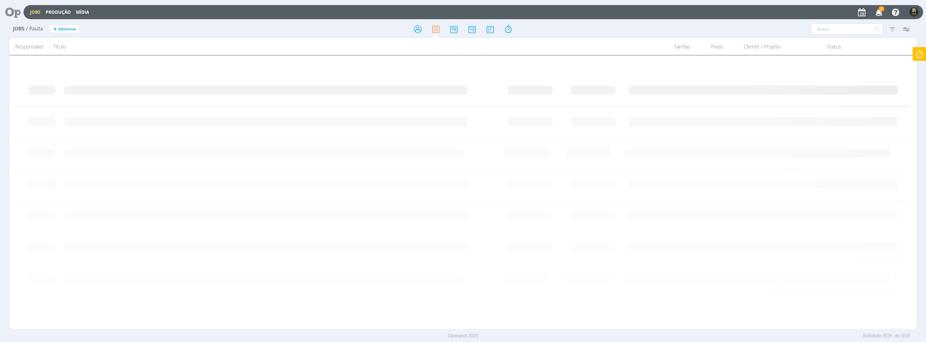
click at [878, 14] on icon "button" at bounding box center [879, 12] width 13 height 12
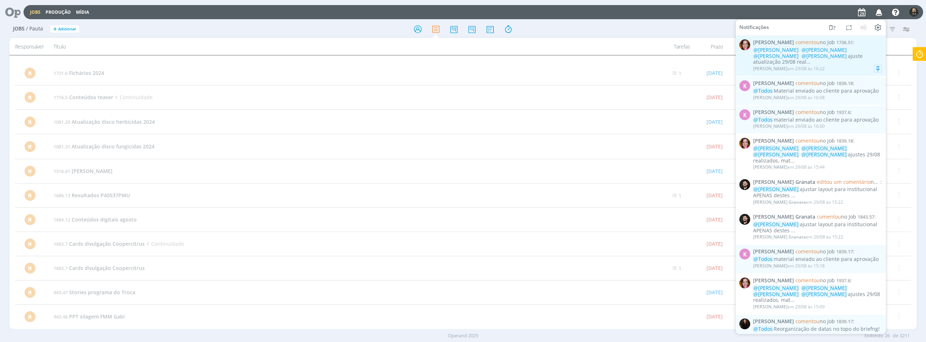
click at [811, 66] on div "[PERSON_NAME] em [DATE] 16:22" at bounding box center [789, 68] width 72 height 5
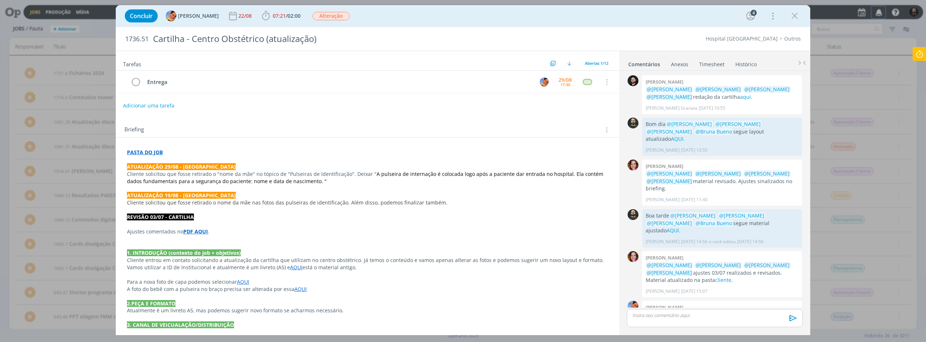
scroll to position [237, 0]
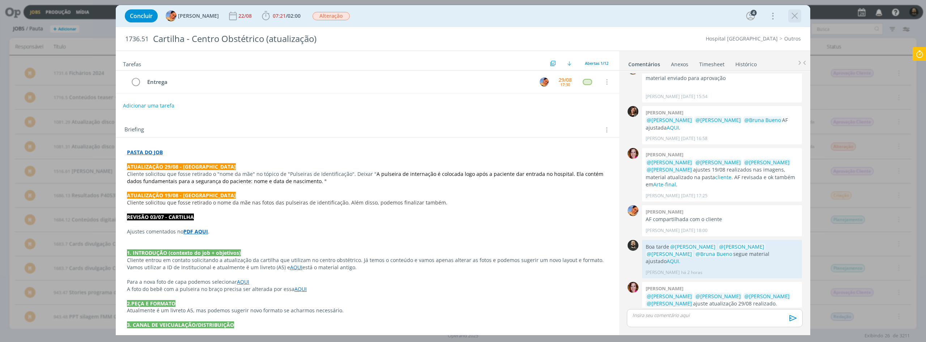
click at [796, 14] on icon "dialog" at bounding box center [794, 15] width 11 height 11
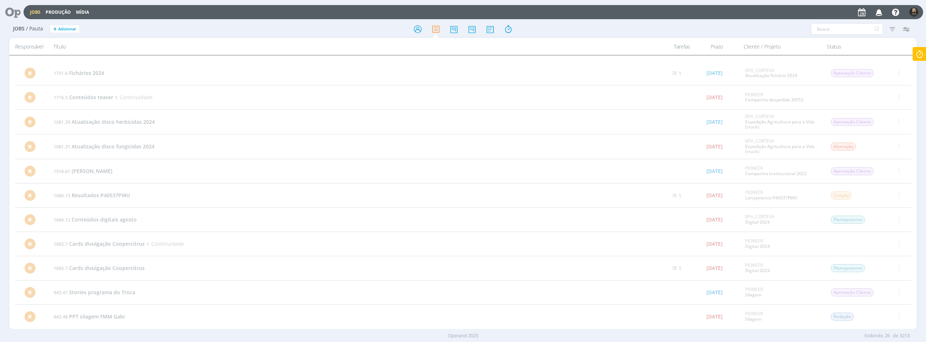
click at [14, 11] on icon at bounding box center [10, 12] width 15 height 14
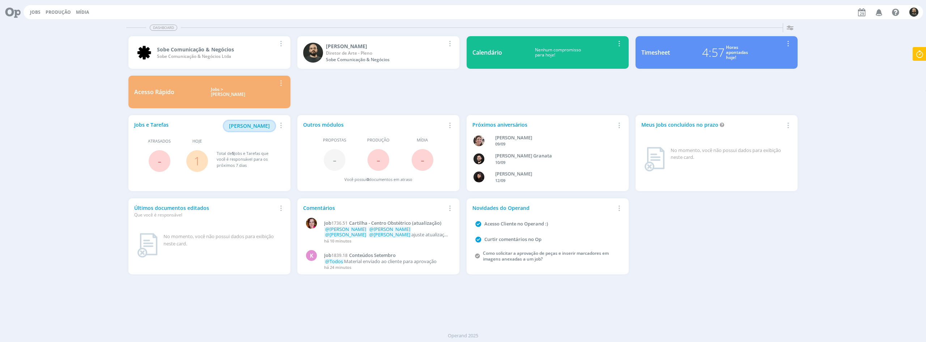
click at [261, 124] on span "[PERSON_NAME]" at bounding box center [249, 125] width 41 height 7
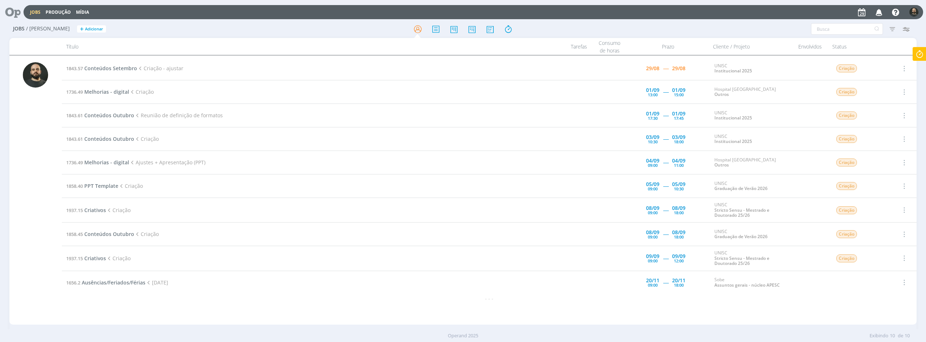
click at [915, 55] on icon at bounding box center [919, 54] width 13 height 14
click at [111, 69] on span "Conteúdos Setembro" at bounding box center [110, 68] width 53 height 7
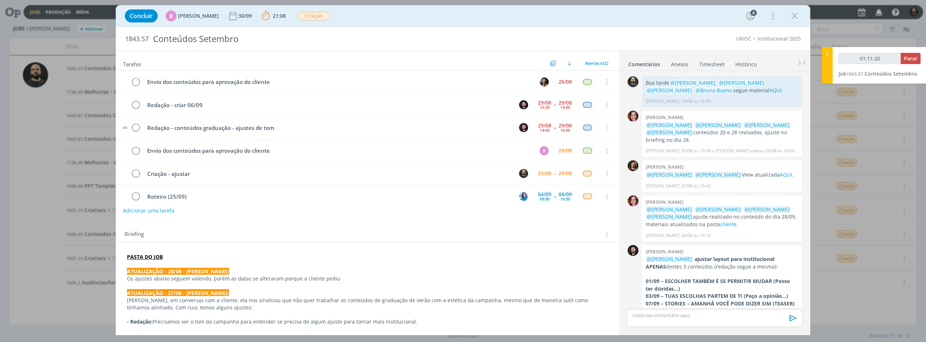
scroll to position [10, 0]
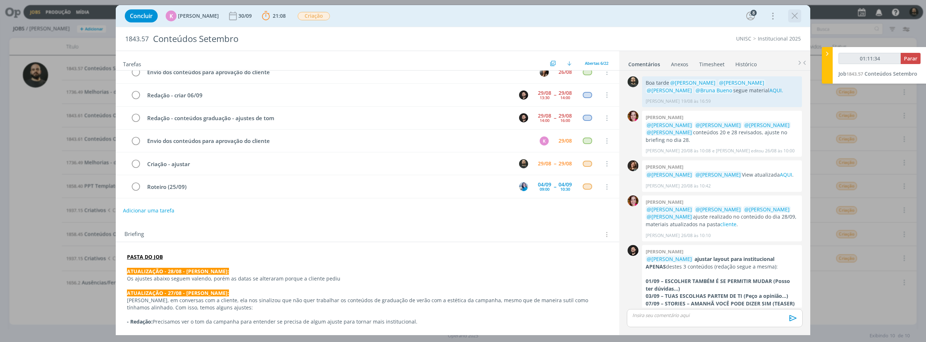
click at [796, 15] on icon "dialog" at bounding box center [794, 15] width 11 height 11
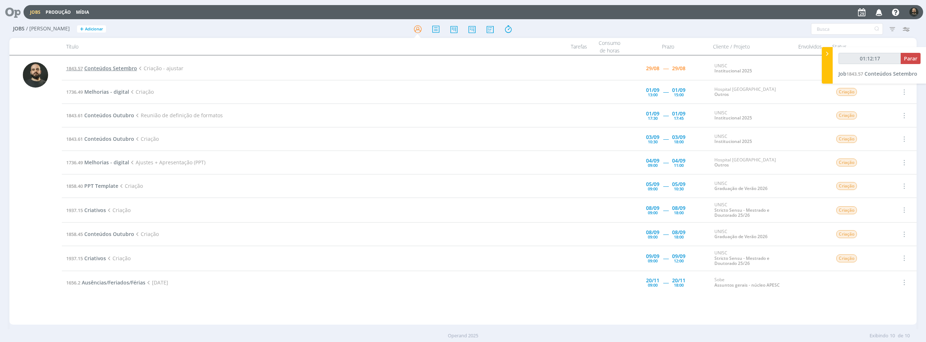
click at [128, 68] on span "Conteúdos Setembro" at bounding box center [110, 68] width 53 height 7
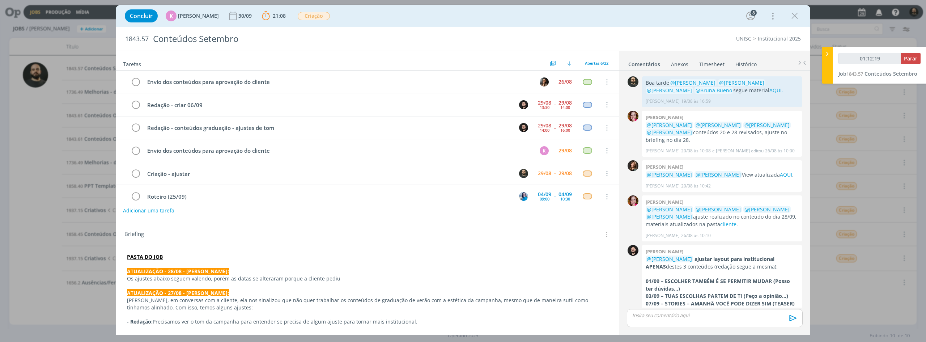
scroll to position [10, 0]
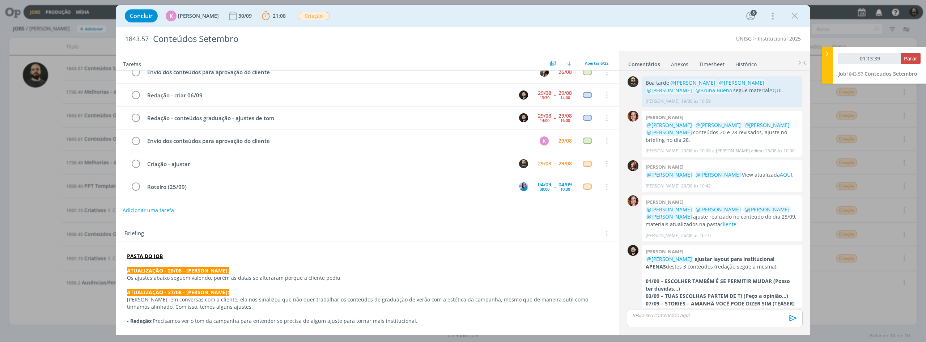
click at [156, 212] on button "Adicionar uma tarefa" at bounding box center [148, 210] width 51 height 12
click at [155, 256] on strong "PASTA DO JOB" at bounding box center [145, 255] width 36 height 7
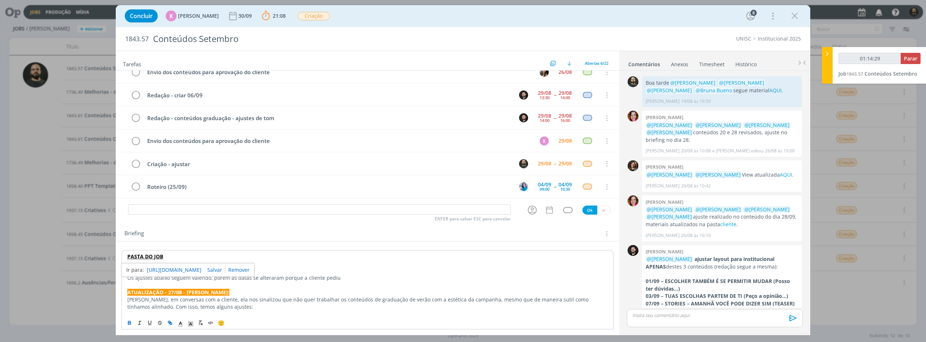
click at [198, 267] on link "[URL][DOMAIN_NAME]" at bounding box center [174, 269] width 55 height 9
click at [197, 269] on link "[URL][DOMAIN_NAME]" at bounding box center [174, 269] width 55 height 9
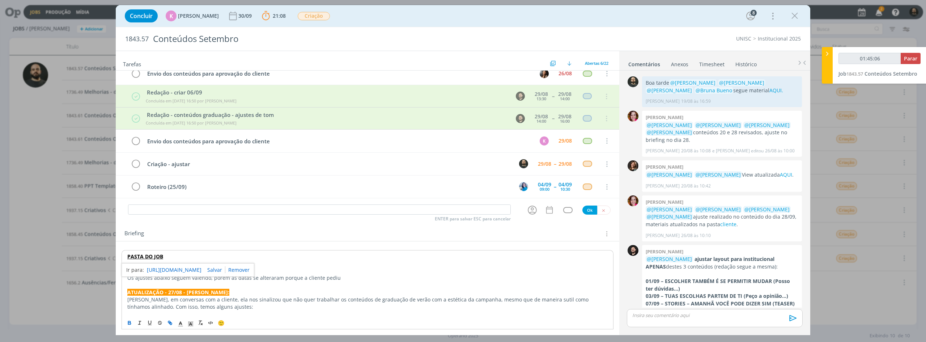
type input "01:46:06"
